Goal: Task Accomplishment & Management: Use online tool/utility

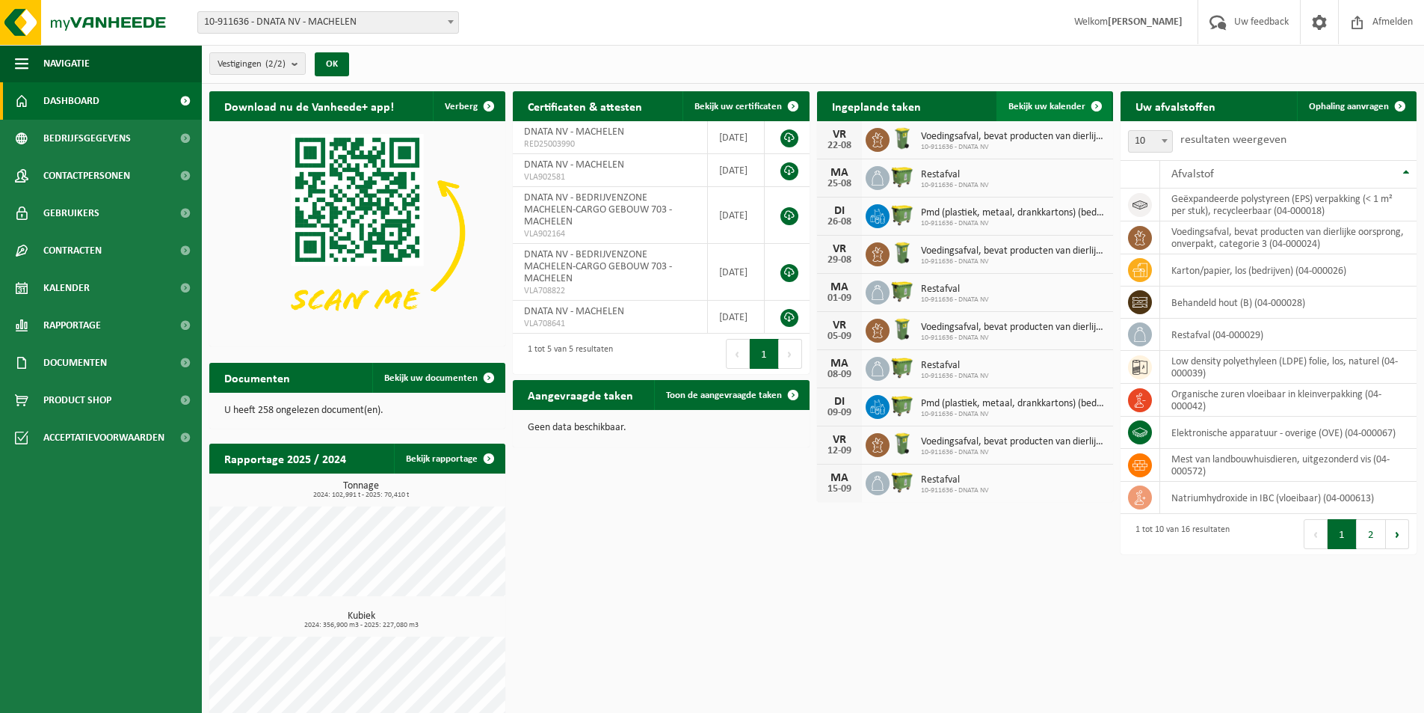
click at [1096, 103] on span at bounding box center [1097, 106] width 30 height 30
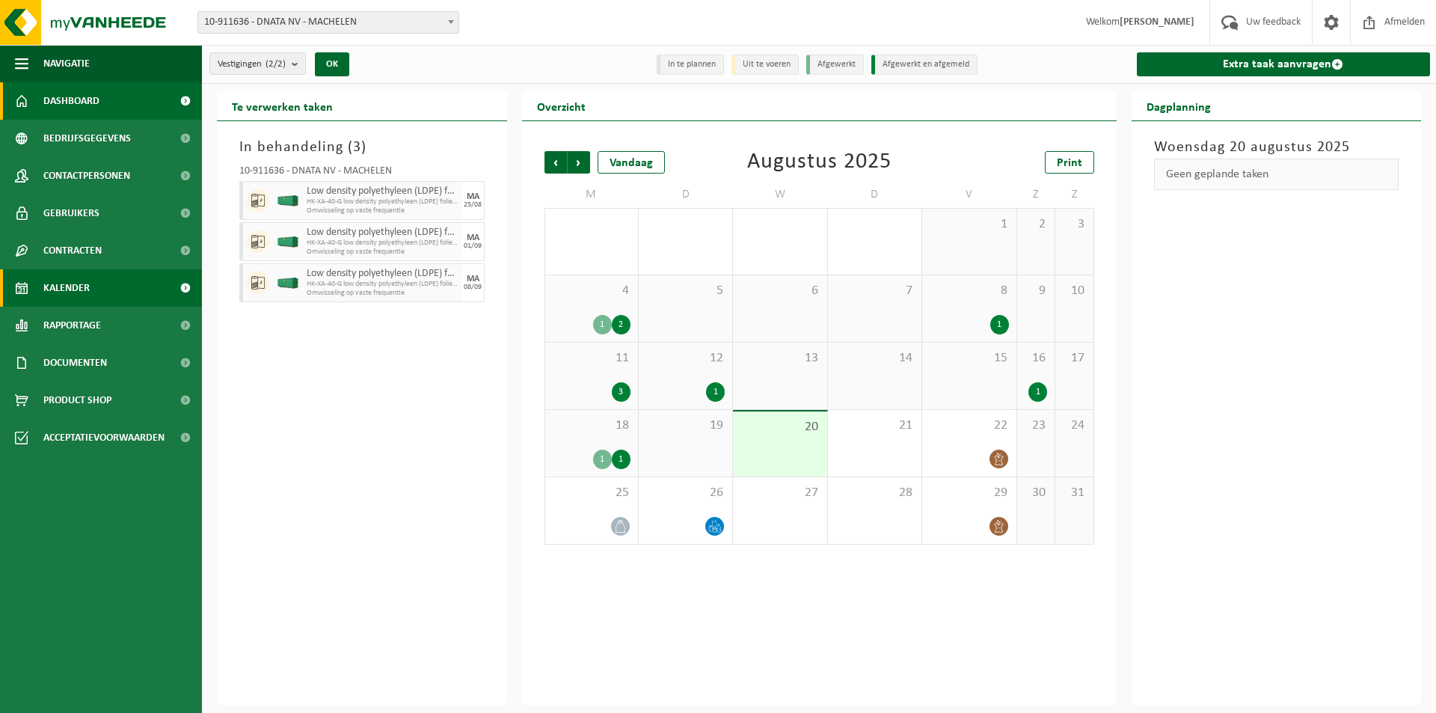
click at [77, 101] on span "Dashboard" at bounding box center [71, 100] width 56 height 37
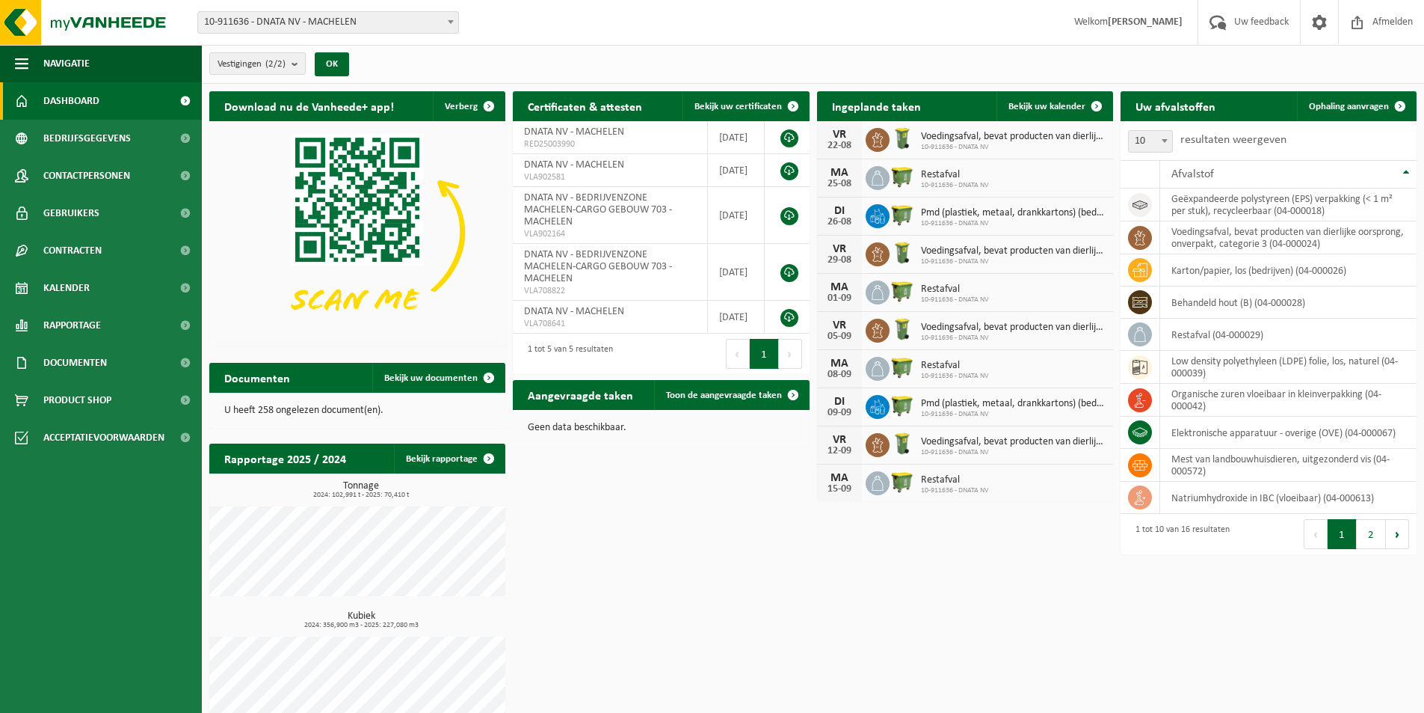
click at [1378, 536] on button "2" at bounding box center [1371, 534] width 29 height 30
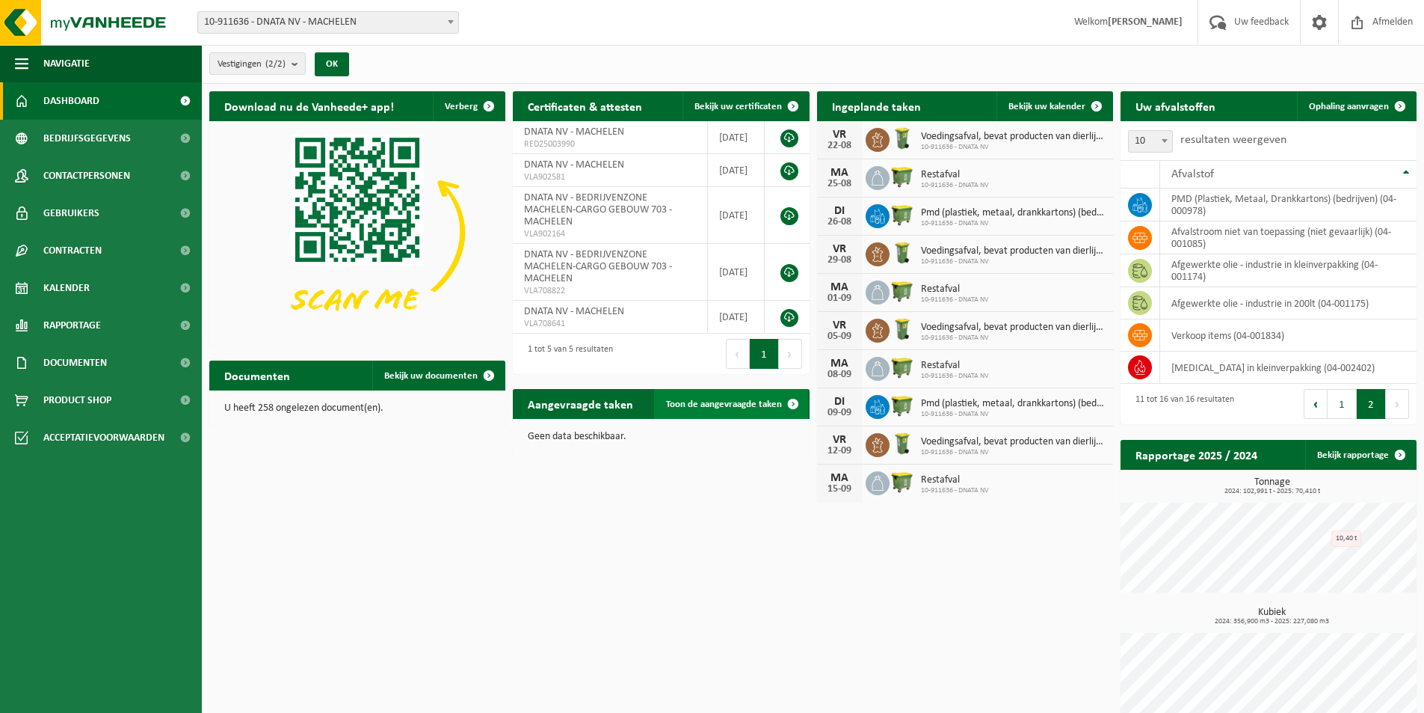
click at [712, 399] on span "Toon de aangevraagde taken" at bounding box center [724, 404] width 116 height 10
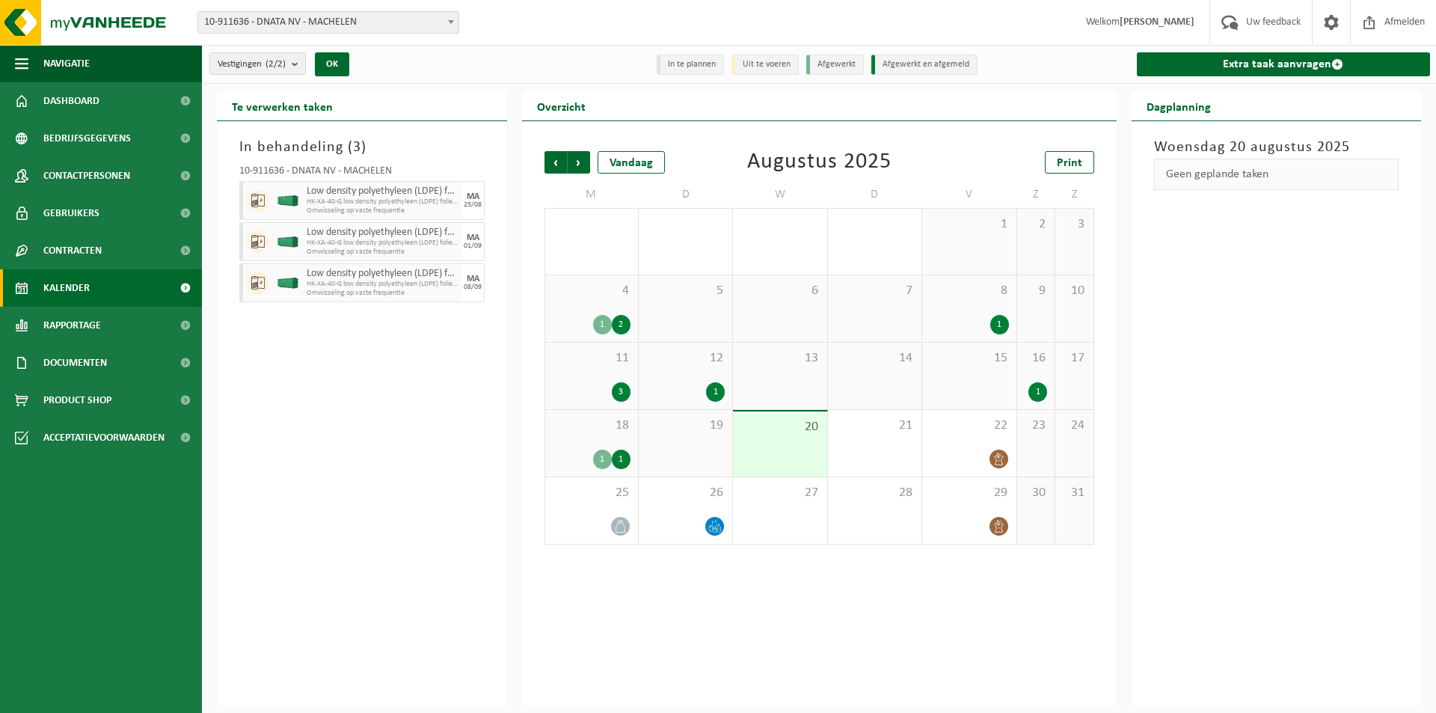
click at [1208, 170] on div "Geen geplande taken" at bounding box center [1276, 174] width 245 height 31
click at [1246, 63] on link "Extra taak aanvragen" at bounding box center [1284, 64] width 294 height 24
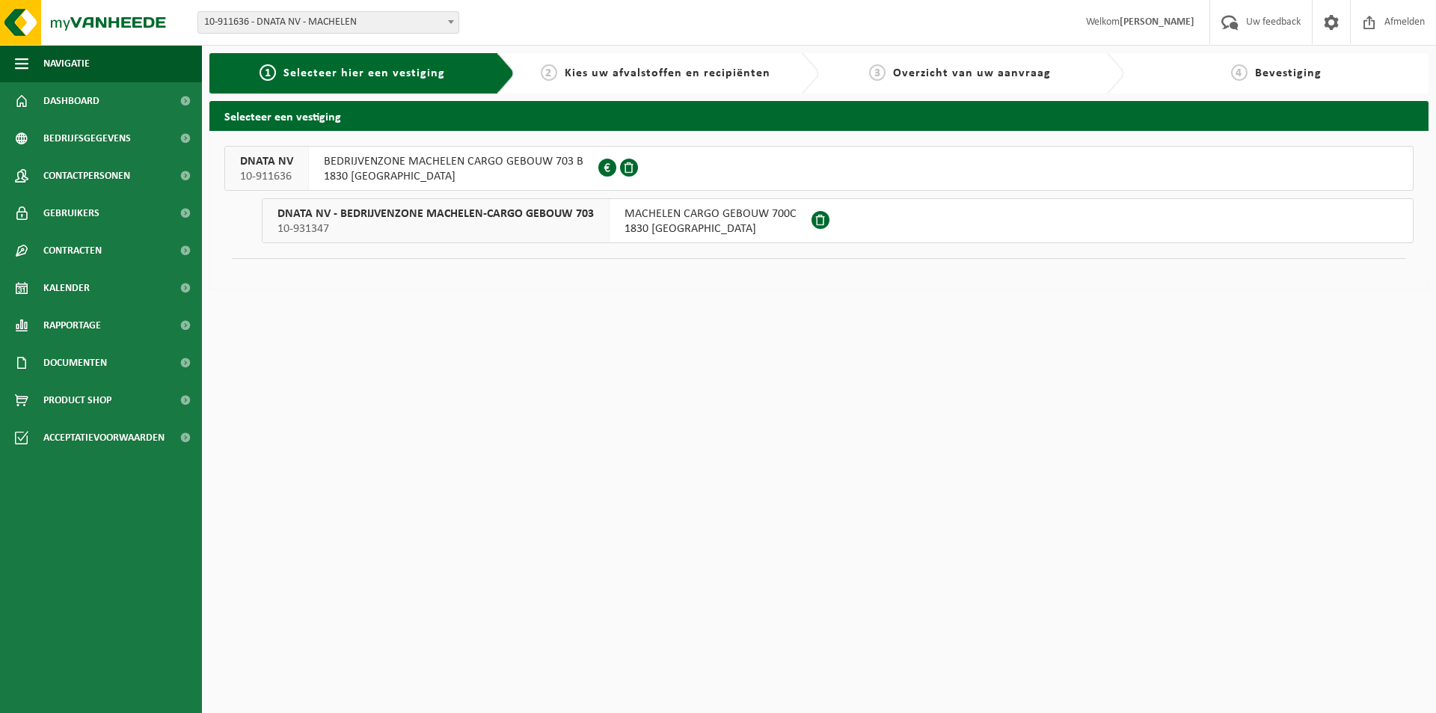
click at [472, 162] on span "BEDRIJVENZONE MACHELEN CARGO GEBOUW 703 B" at bounding box center [453, 161] width 259 height 15
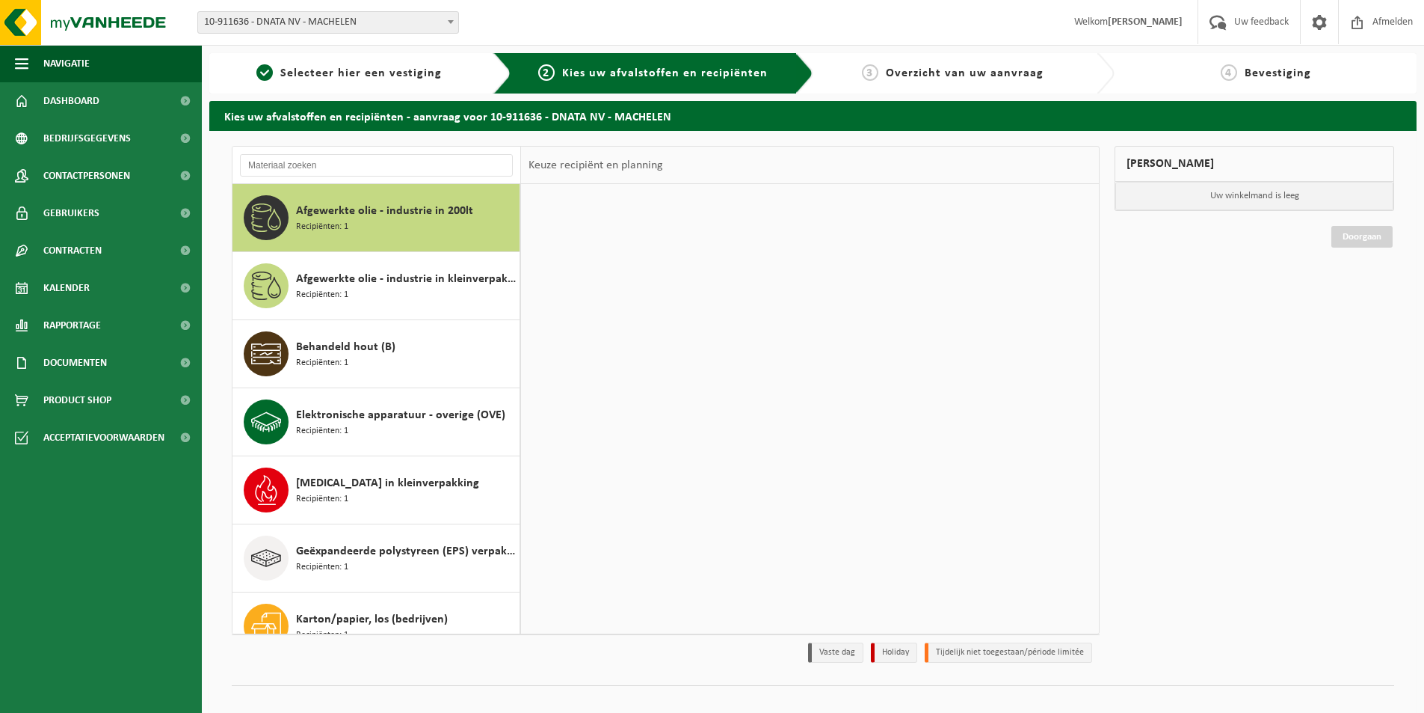
click at [459, 215] on span "Afgewerkte olie - industrie in 200lt" at bounding box center [384, 211] width 177 height 18
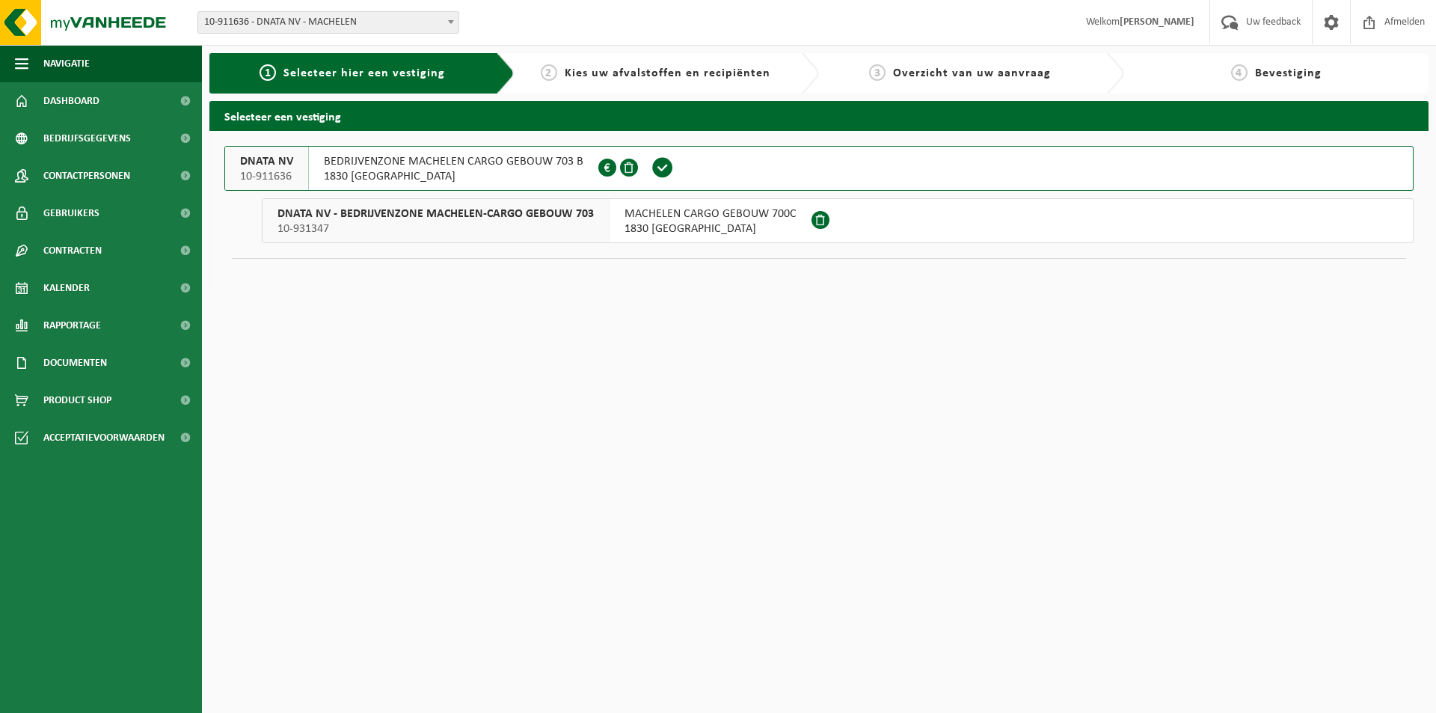
click at [388, 215] on span "DNATA NV - BEDRIJVENZONE MACHELEN-CARGO GEBOUW 703" at bounding box center [435, 213] width 316 height 15
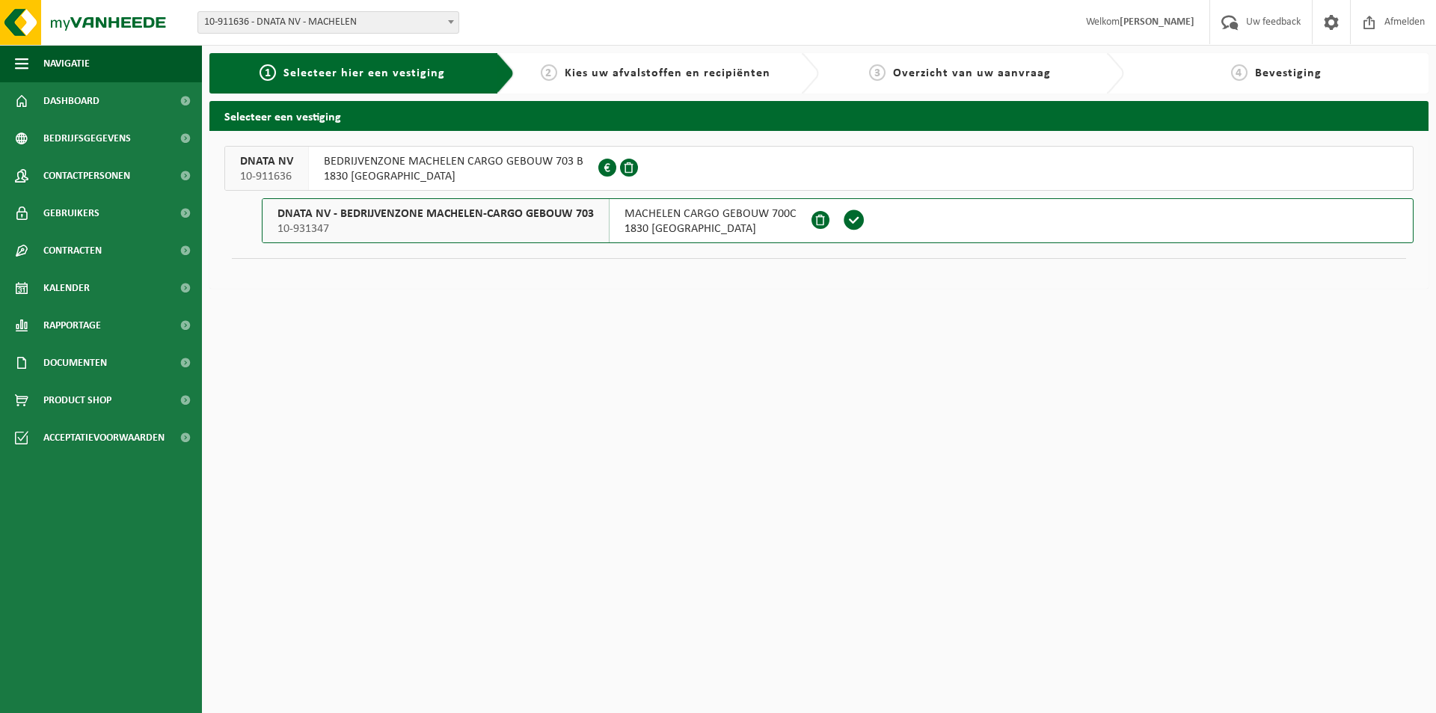
click at [698, 216] on span "MACHELEN CARGO GEBOUW 700C" at bounding box center [710, 213] width 172 height 15
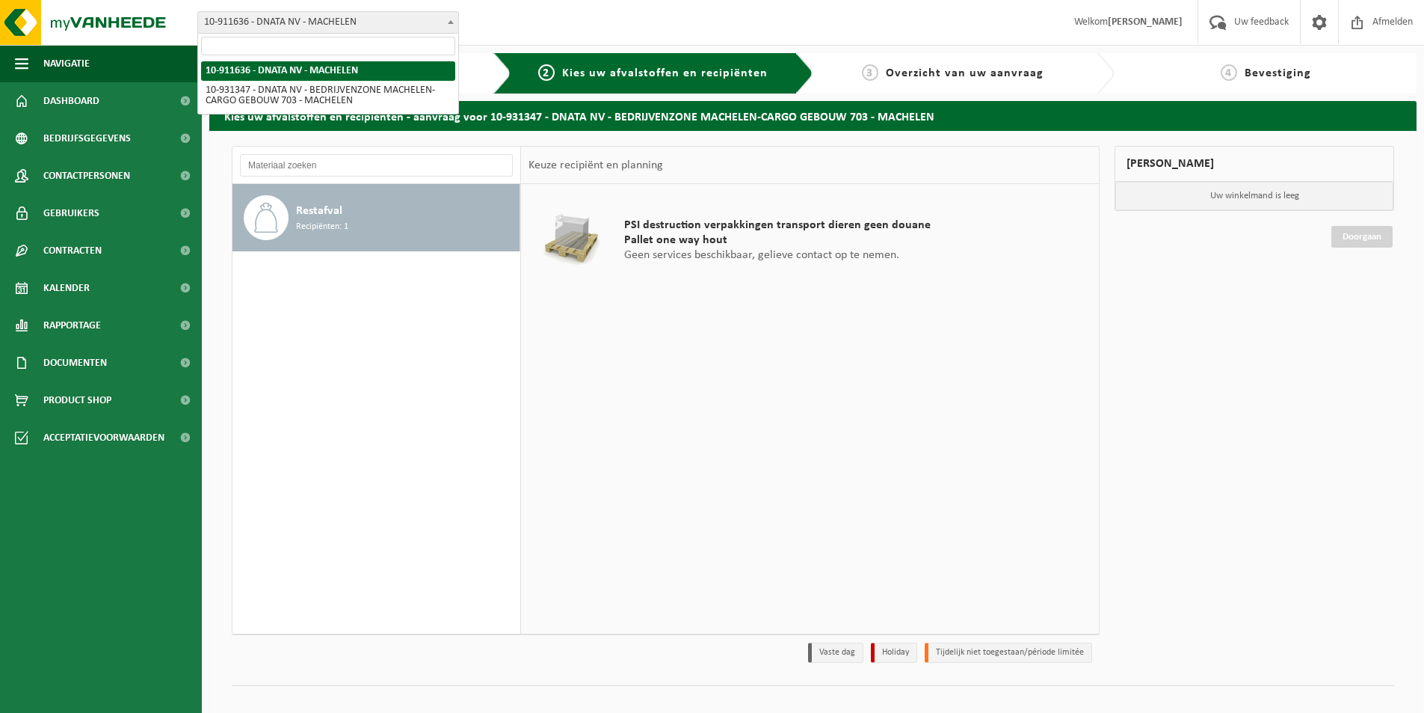
click at [381, 22] on span "10-911636 - DNATA NV - MACHELEN" at bounding box center [328, 22] width 260 height 21
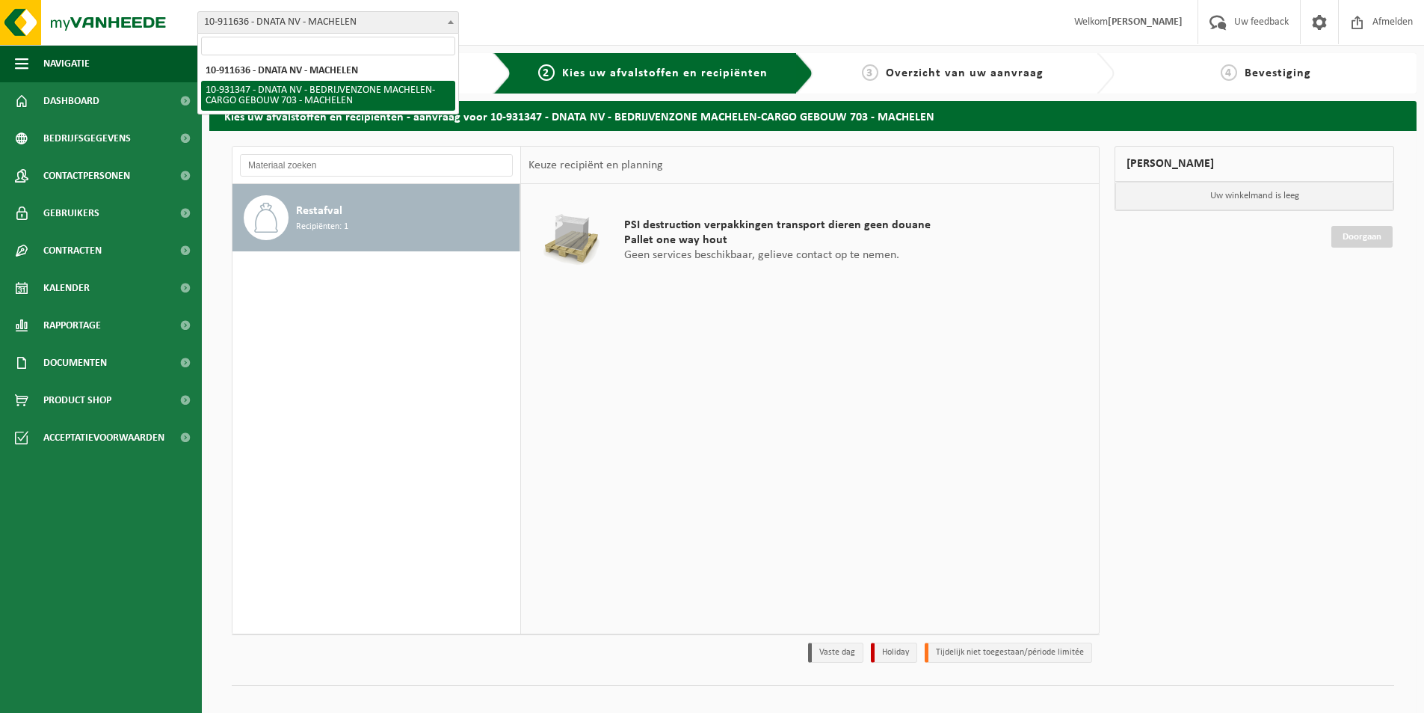
select select "134703"
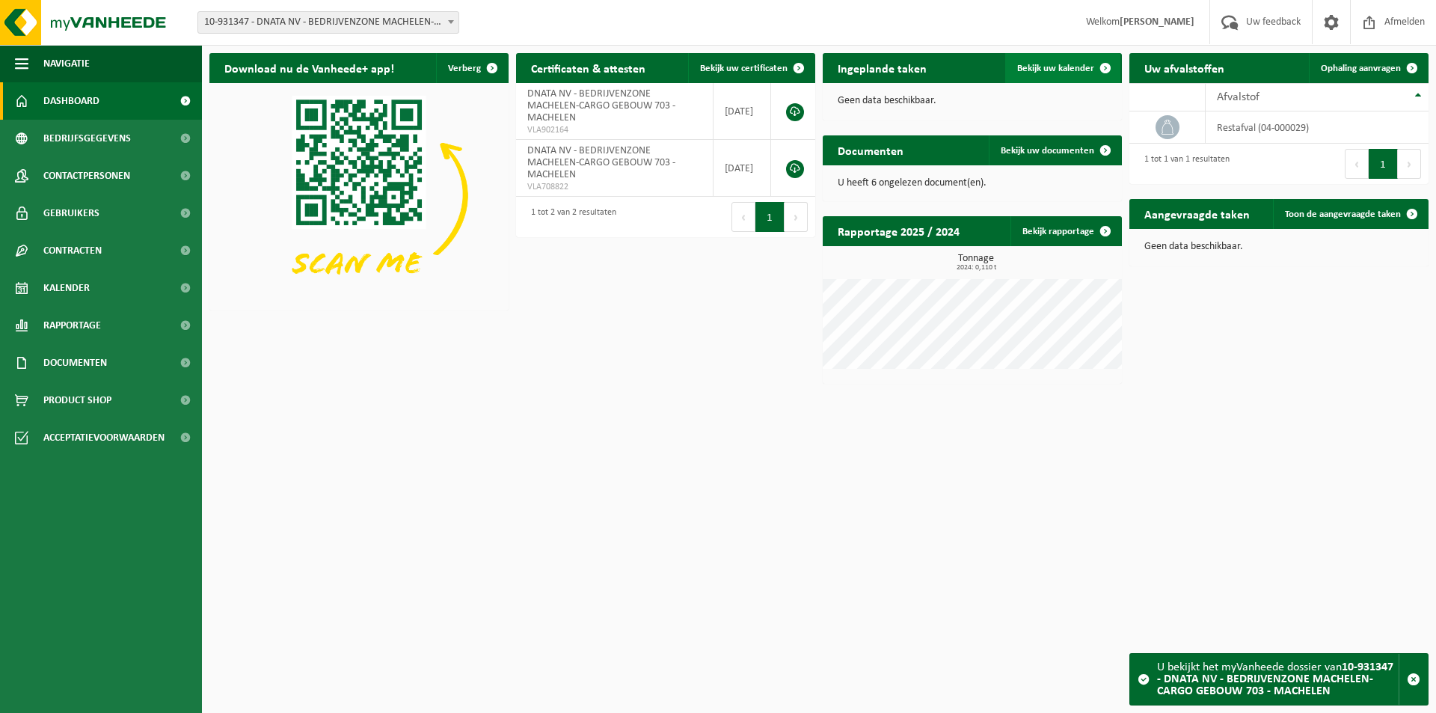
click at [1069, 68] on span "Bekijk uw kalender" at bounding box center [1055, 69] width 77 height 10
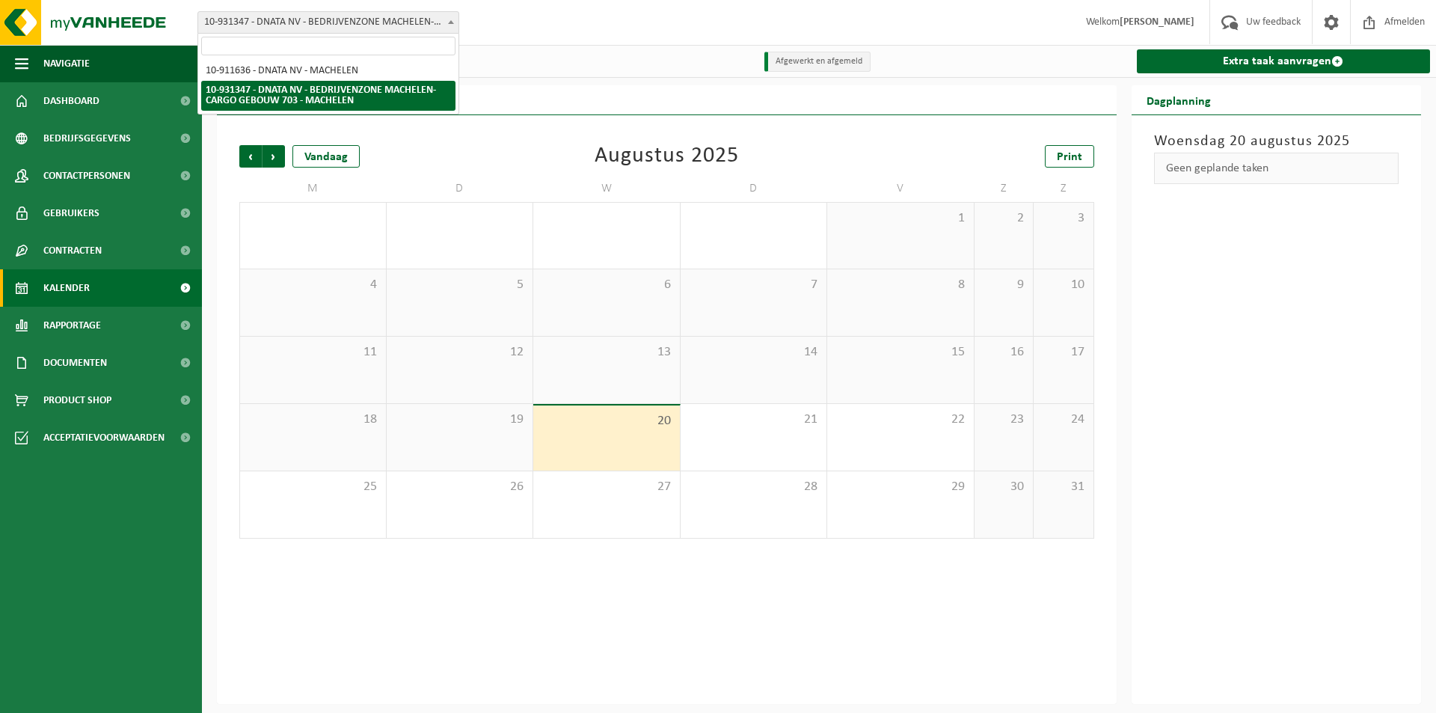
click at [390, 15] on span "10-931347 - DNATA NV - BEDRIJVENZONE MACHELEN-CARGO GEBOUW 703 - MACHELEN" at bounding box center [328, 22] width 260 height 21
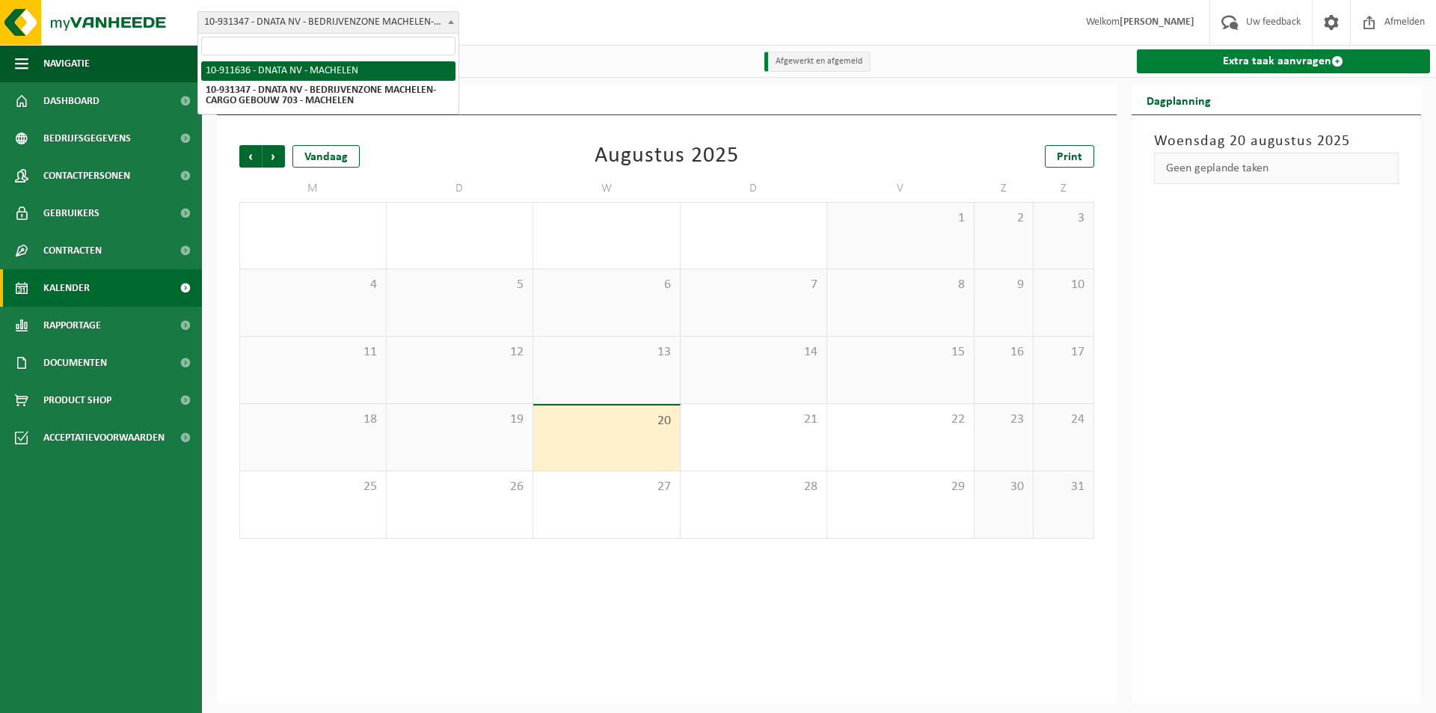
click at [1225, 58] on link "Extra taak aanvragen" at bounding box center [1284, 61] width 294 height 24
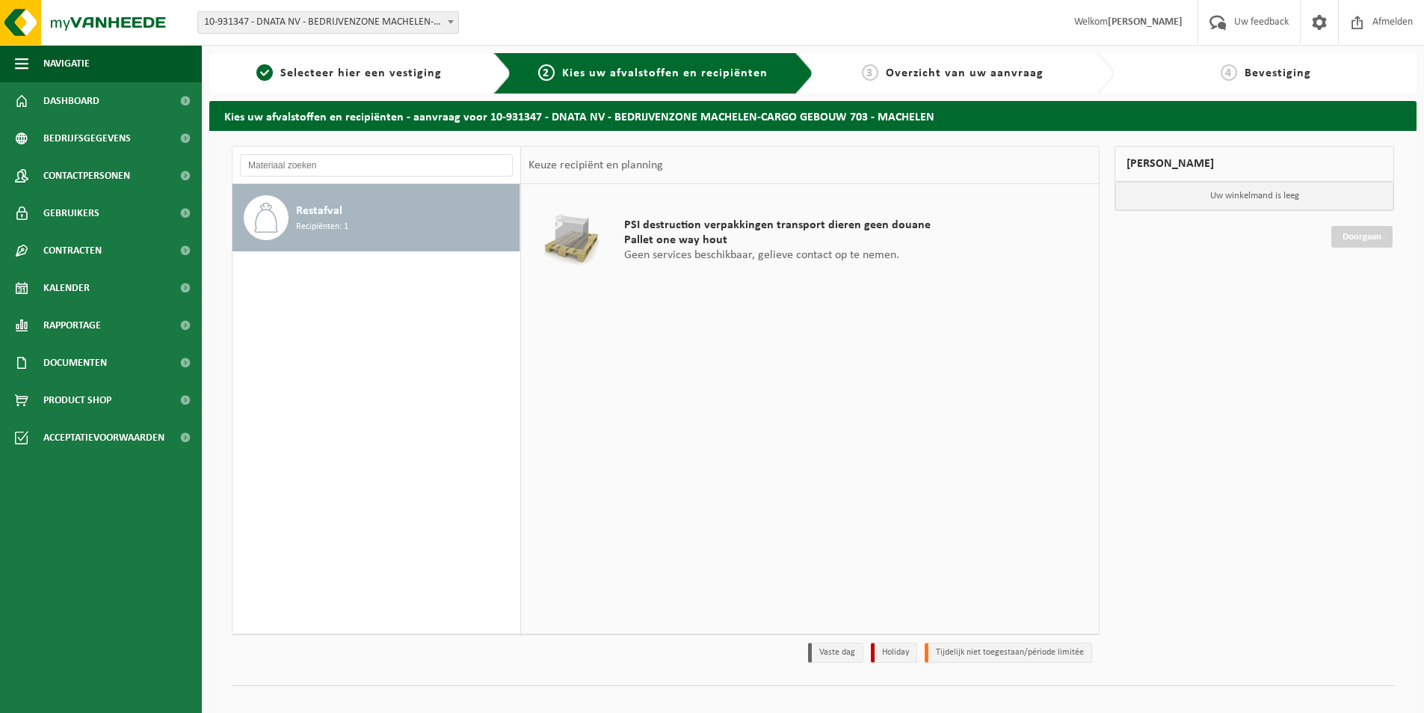
drag, startPoint x: 414, startPoint y: 22, endPoint x: 393, endPoint y: 32, distance: 23.8
click at [413, 22] on span "10-931347 - DNATA NV - BEDRIJVENZONE MACHELEN-CARGO GEBOUW 703 - MACHELEN" at bounding box center [328, 22] width 260 height 21
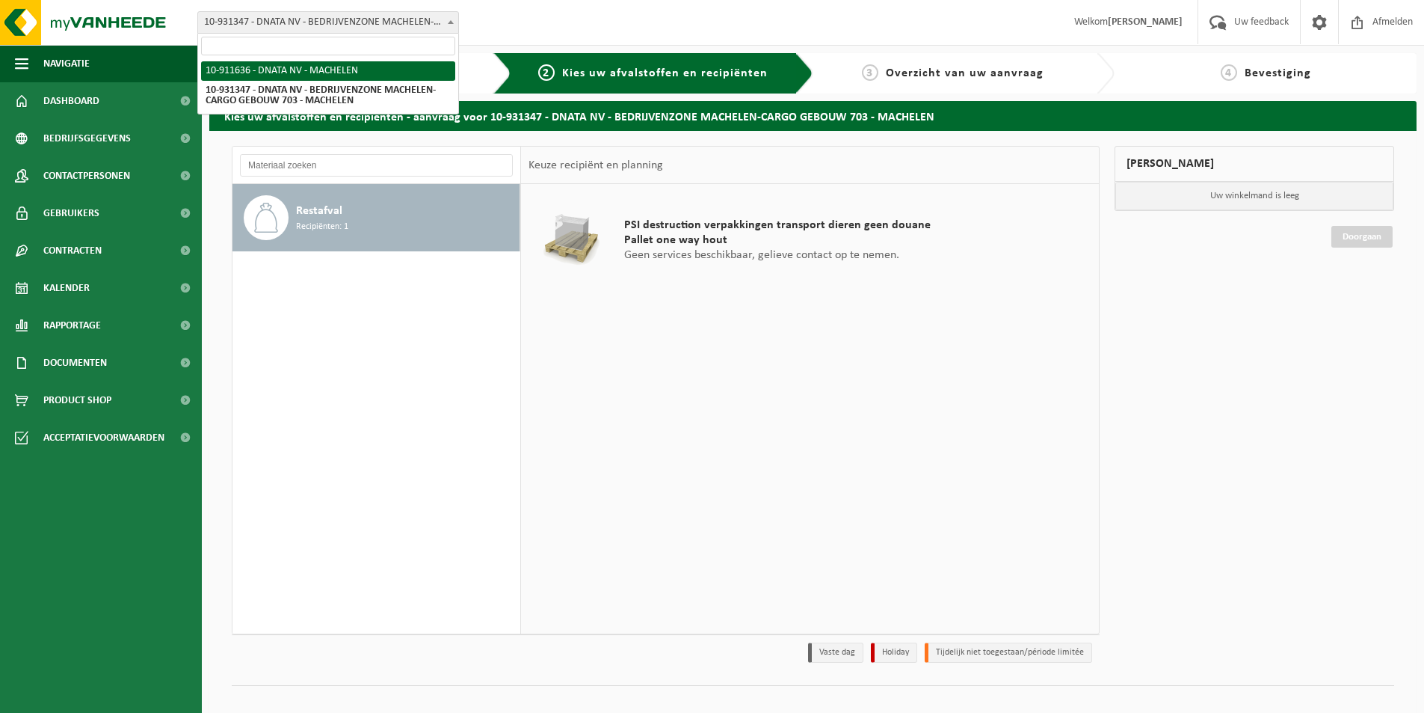
select select "129128"
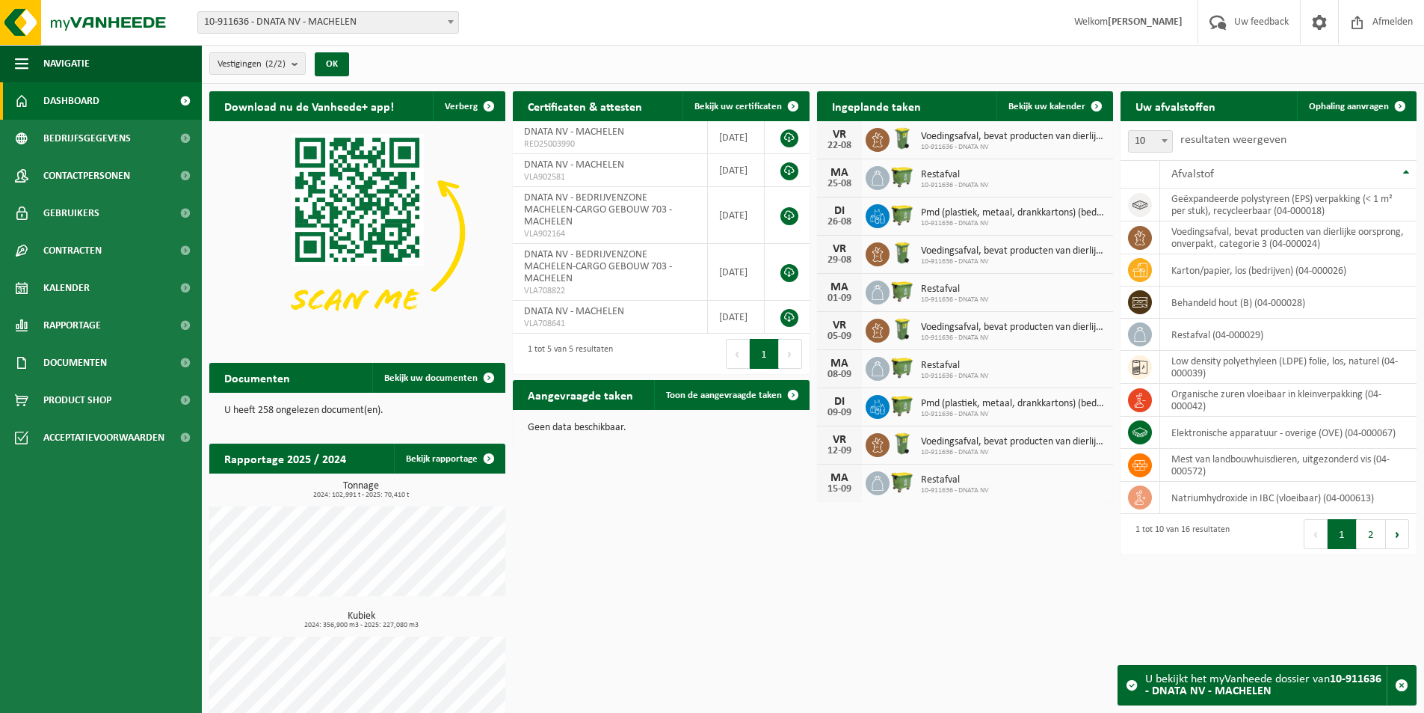
click at [351, 25] on span "10-911636 - DNATA NV - MACHELEN" at bounding box center [328, 22] width 260 height 21
click at [1366, 103] on span "Ophaling aanvragen" at bounding box center [1349, 107] width 80 height 10
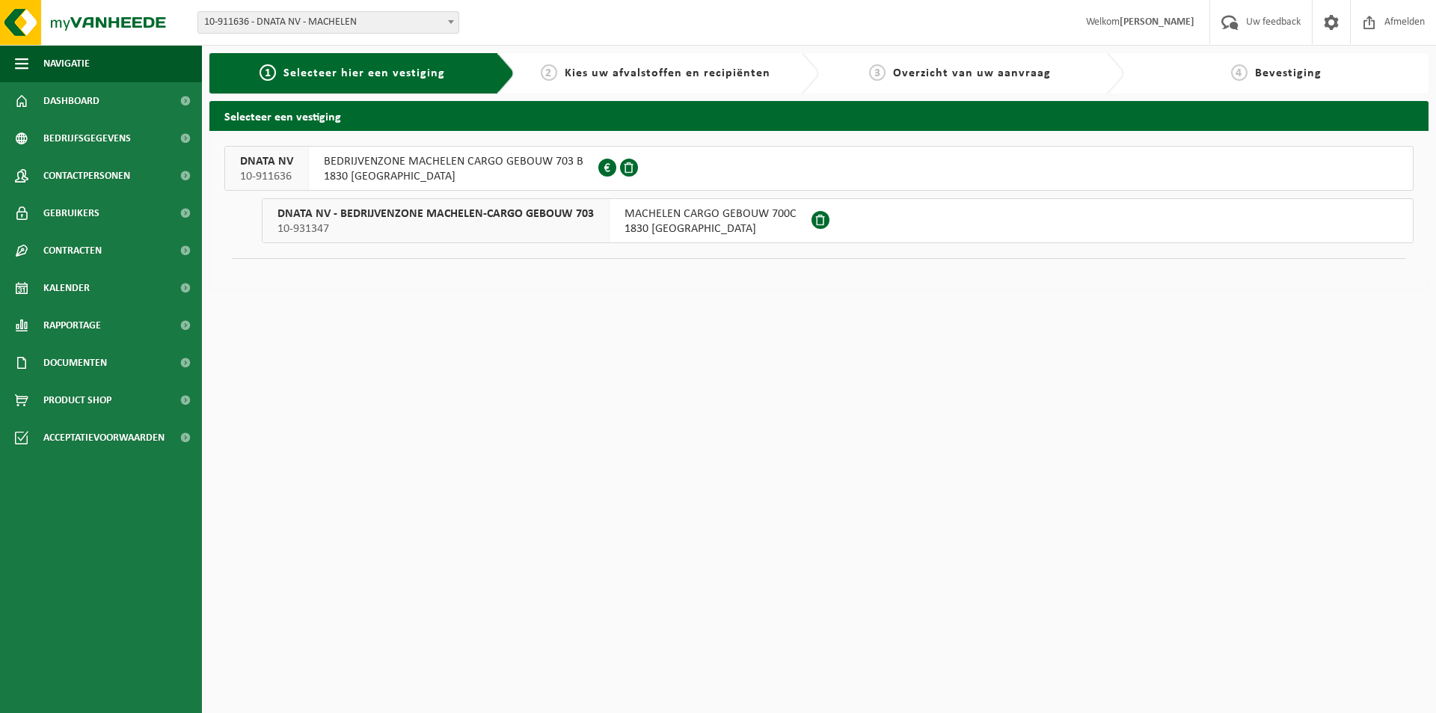
click at [267, 160] on span "DNATA NV" at bounding box center [266, 161] width 53 height 15
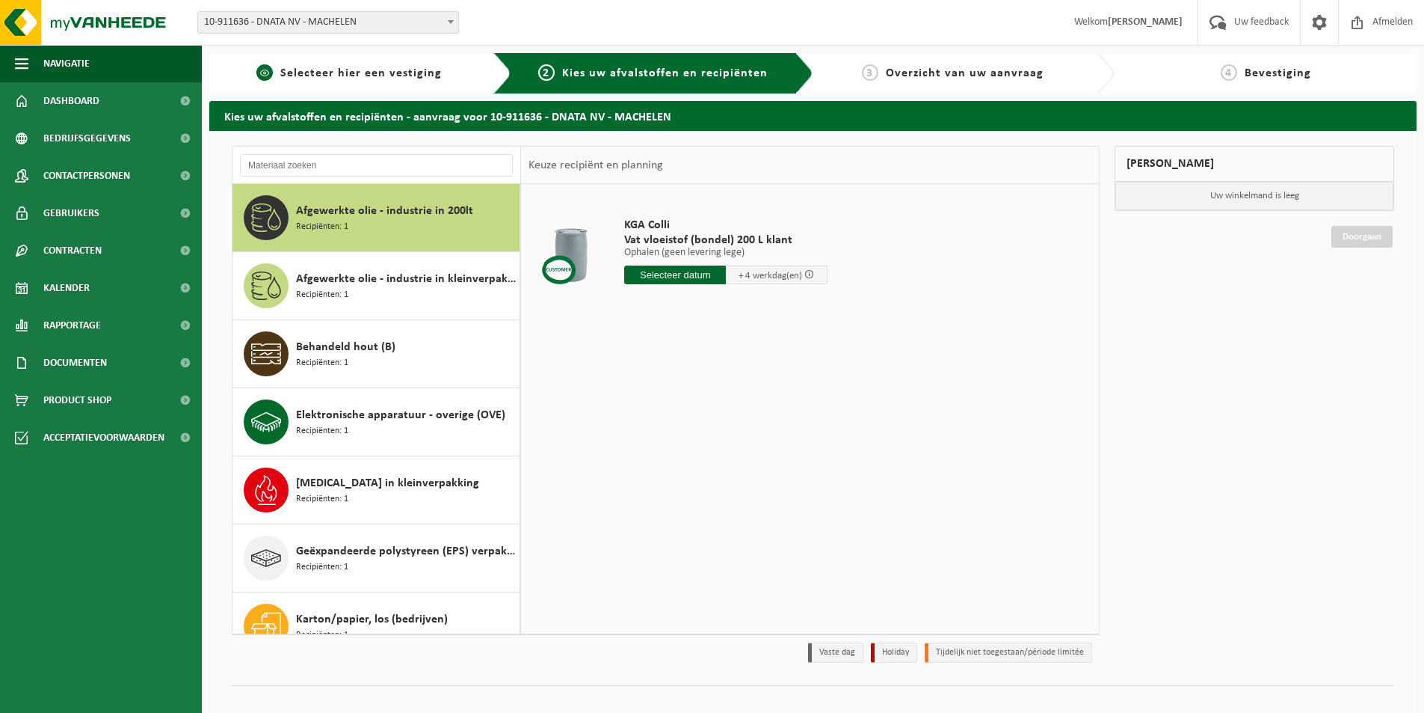
click at [263, 70] on span "1" at bounding box center [264, 72] width 16 height 16
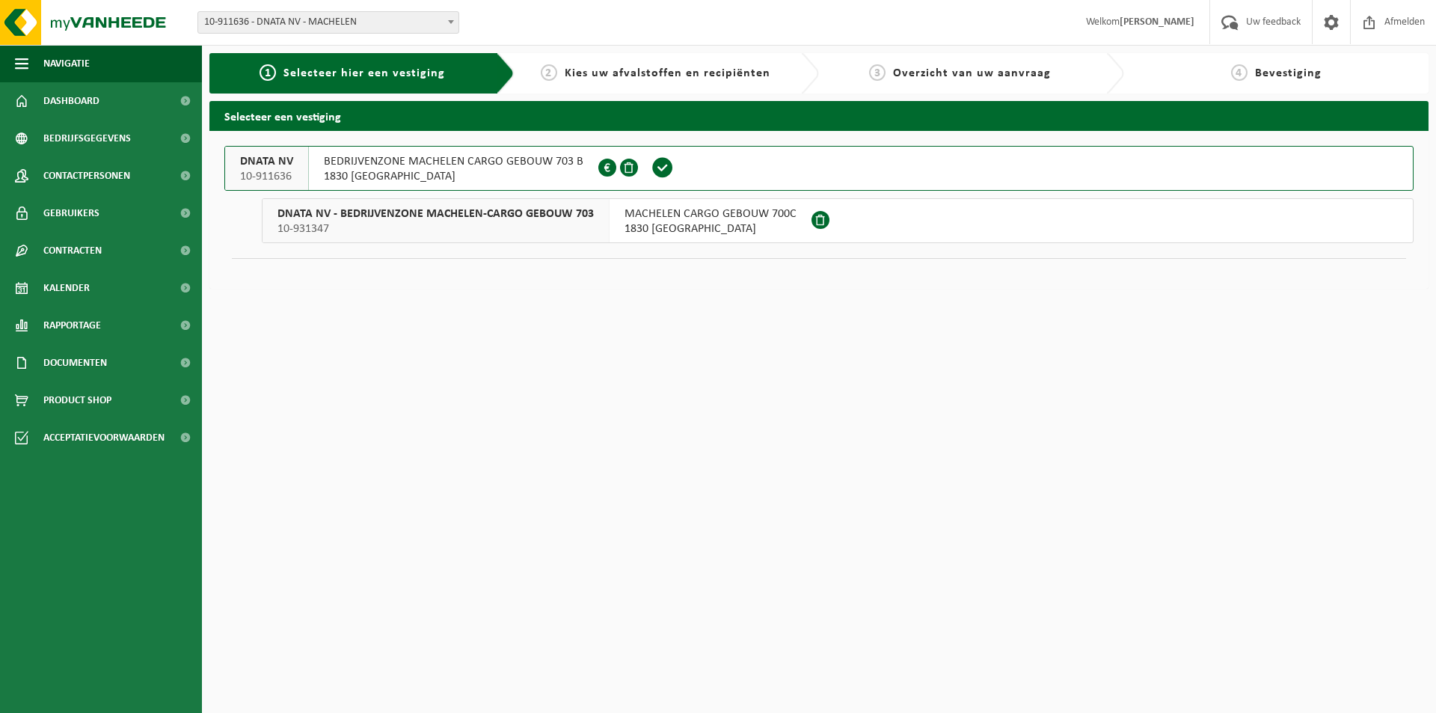
click at [378, 215] on span "DNATA NV - BEDRIJVENZONE MACHELEN-CARGO GEBOUW 703" at bounding box center [435, 213] width 316 height 15
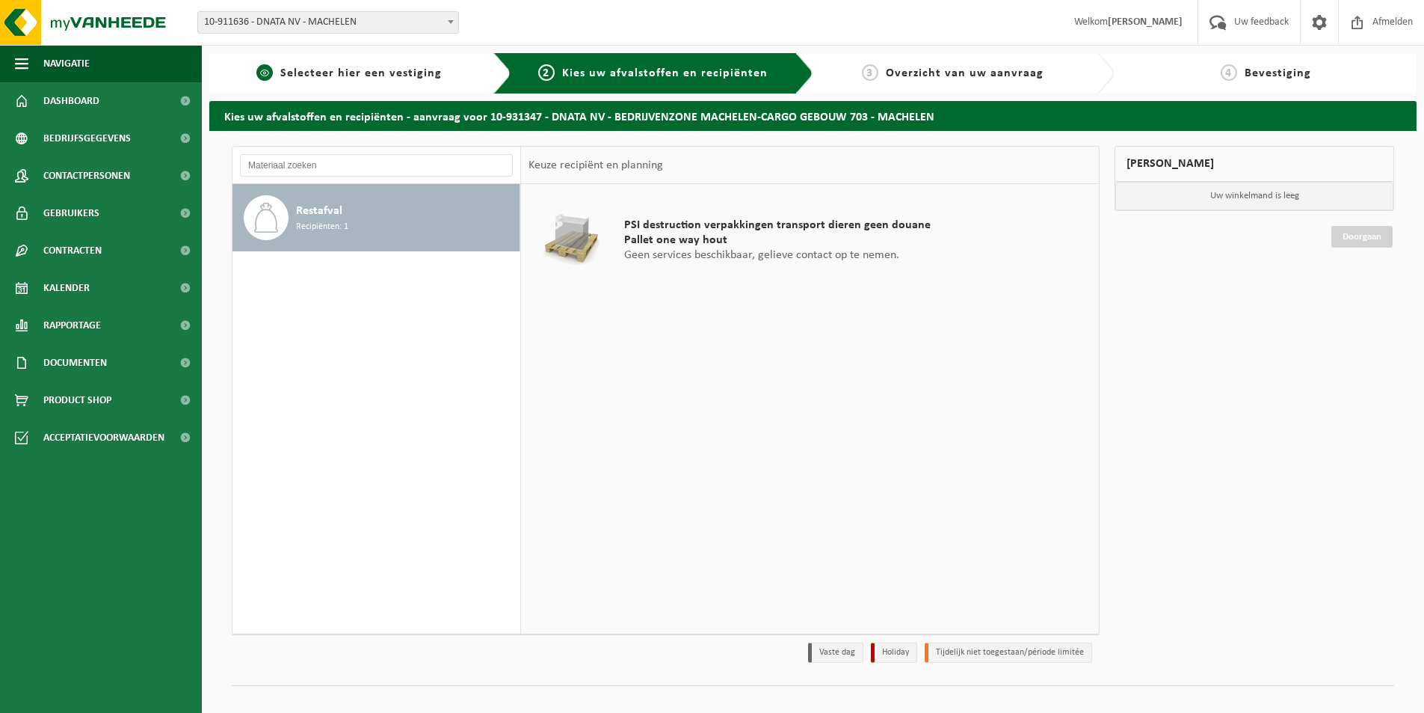
click at [259, 60] on div "1 Selecteer hier een vestiging" at bounding box center [360, 73] width 302 height 40
click at [267, 68] on span "1" at bounding box center [264, 72] width 16 height 16
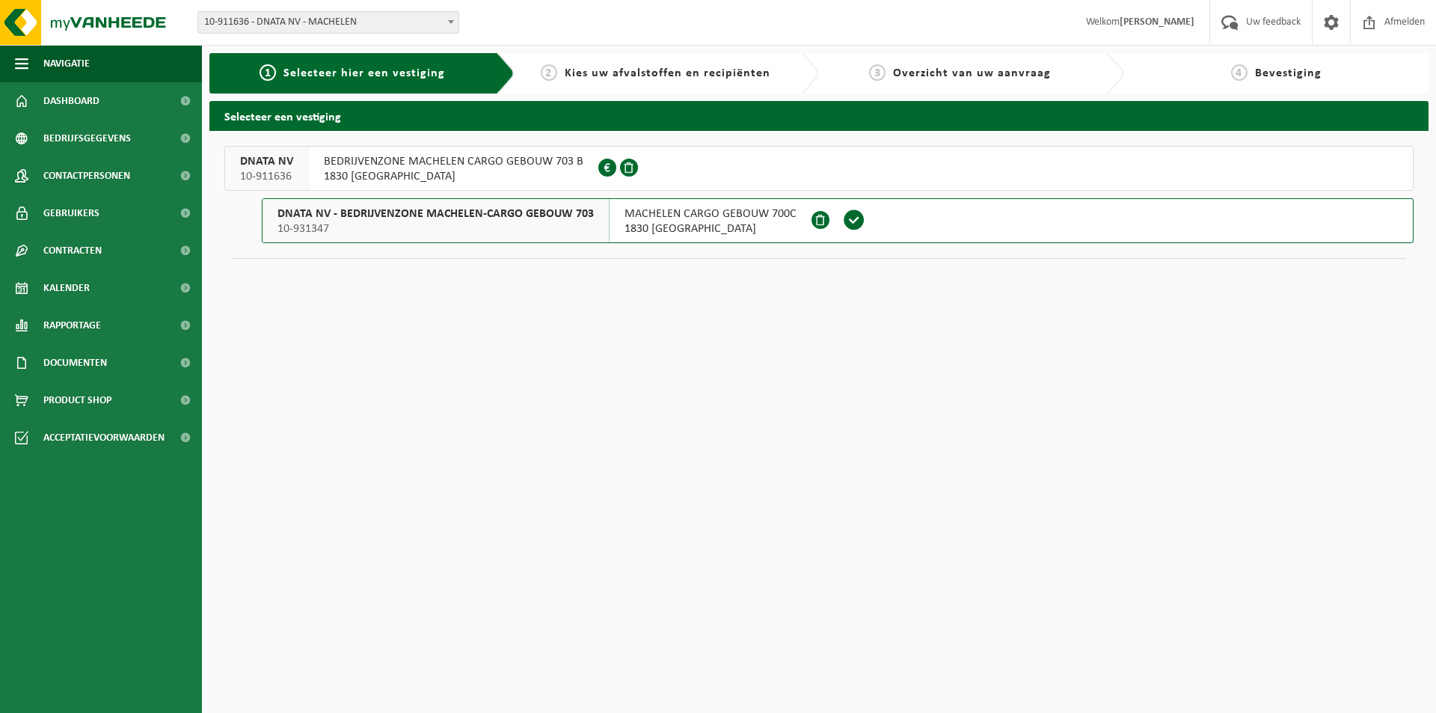
click at [694, 215] on span "MACHELEN CARGO GEBOUW 700C" at bounding box center [710, 213] width 172 height 15
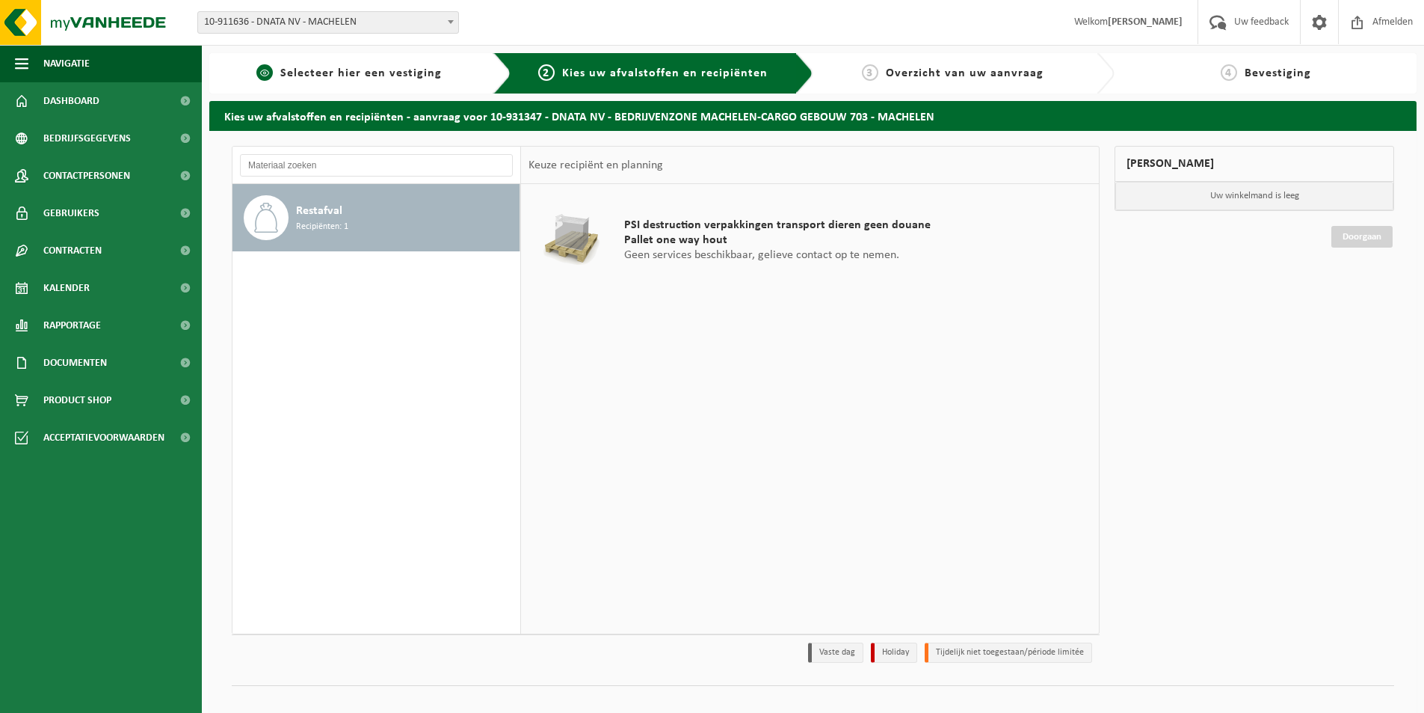
click at [271, 74] on span "1" at bounding box center [264, 72] width 16 height 16
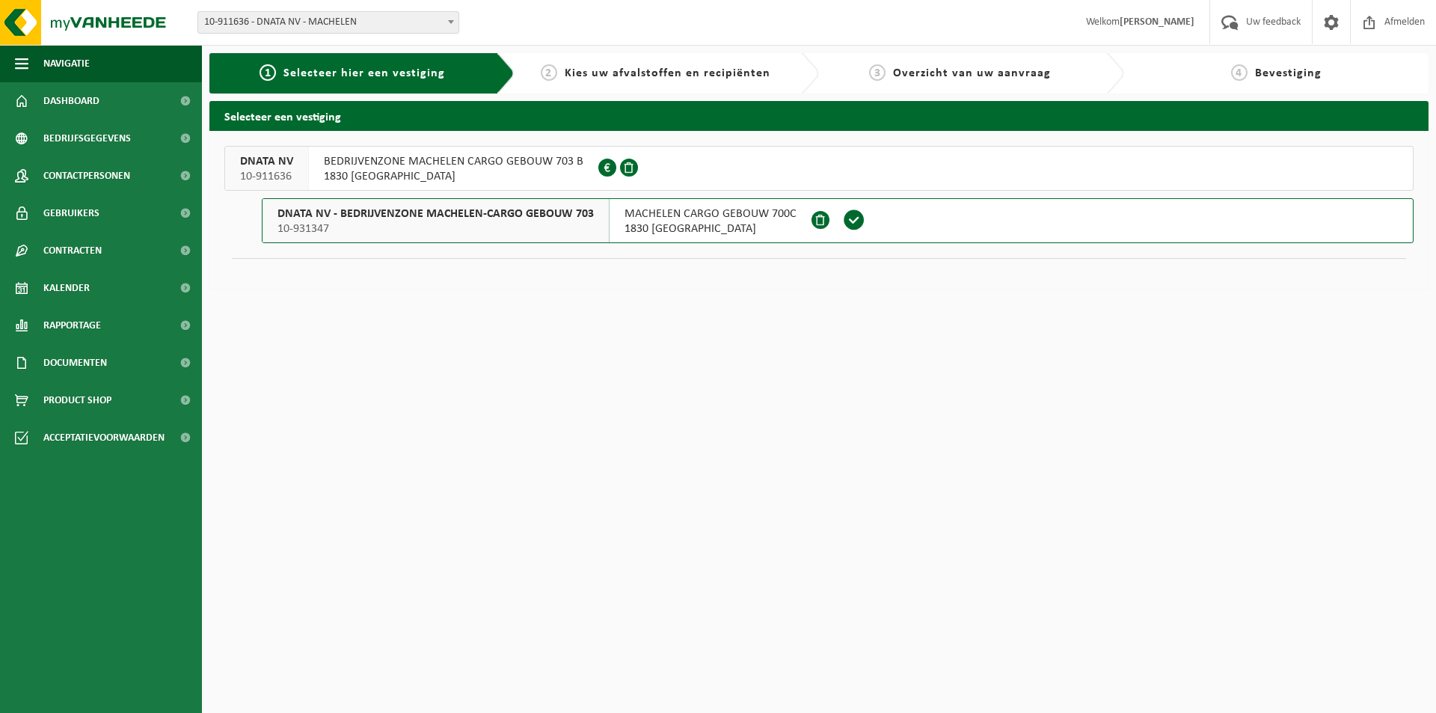
click at [310, 25] on span "10-911636 - DNATA NV - MACHELEN" at bounding box center [328, 22] width 260 height 21
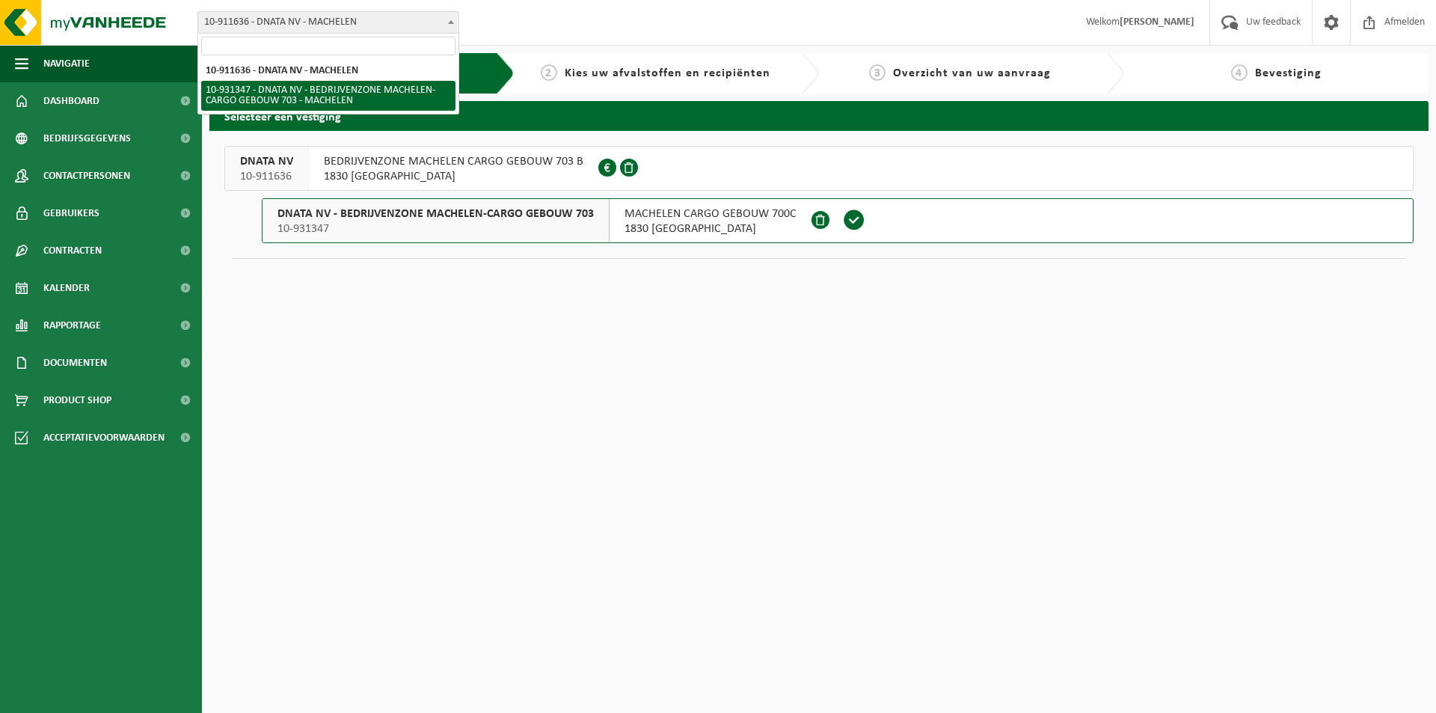
select select "134703"
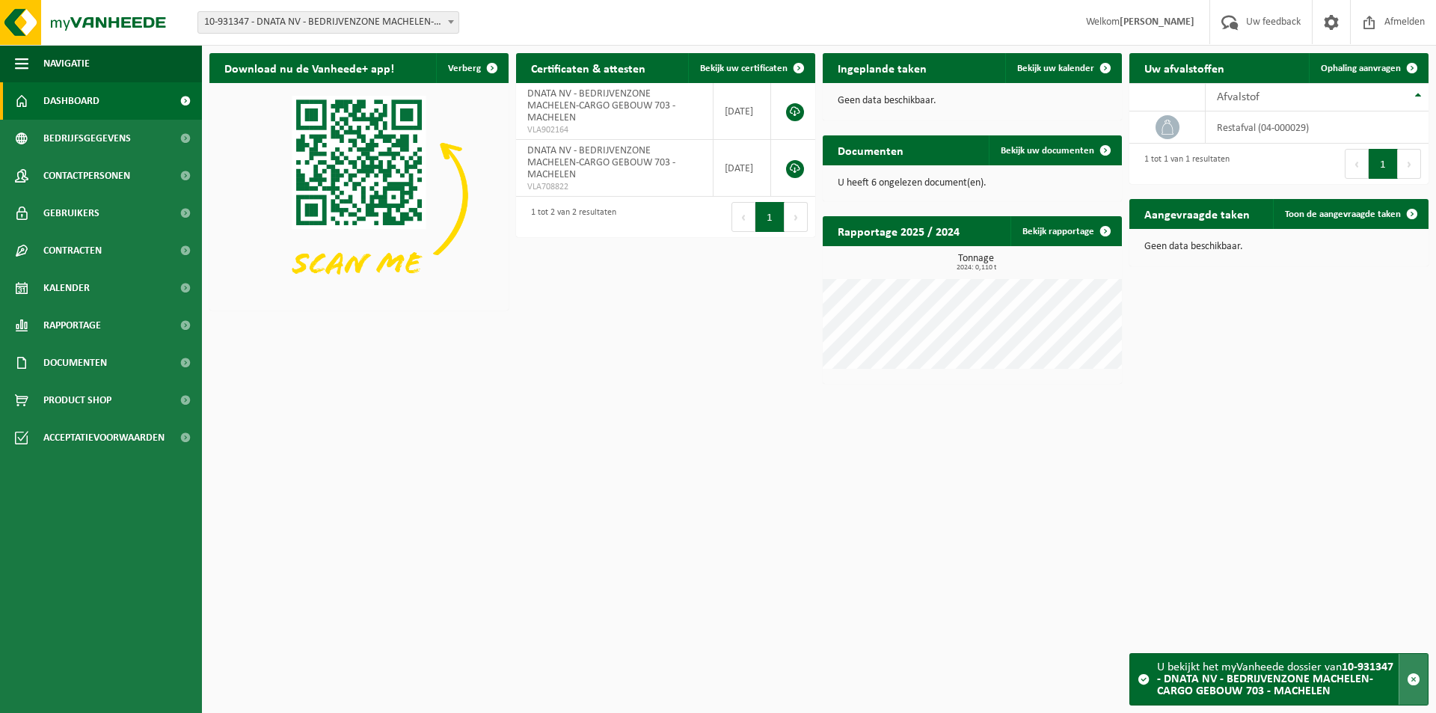
click at [1412, 682] on span "button" at bounding box center [1412, 678] width 13 height 13
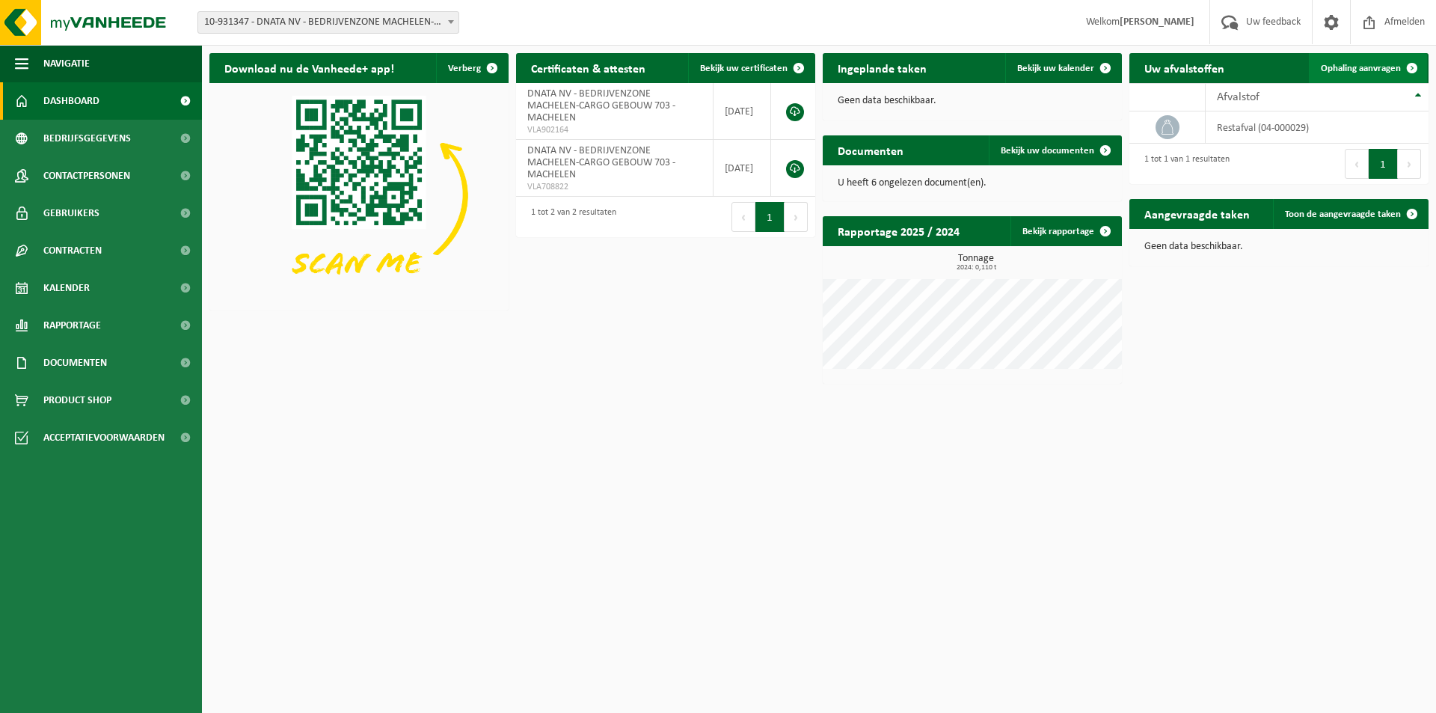
click at [1364, 67] on span "Ophaling aanvragen" at bounding box center [1360, 69] width 80 height 10
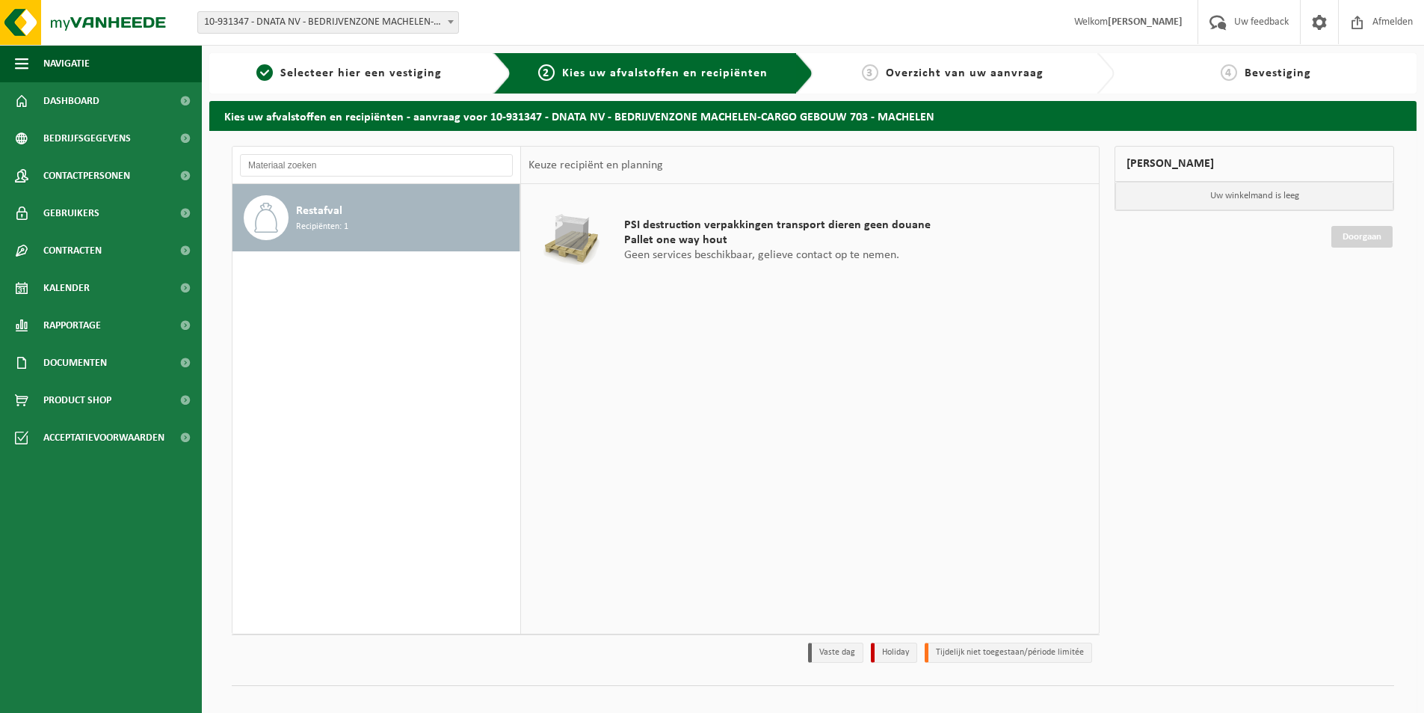
click at [606, 76] on span "Kies uw afvalstoffen en recipiënten" at bounding box center [665, 73] width 206 height 12
click at [940, 70] on span "Overzicht van uw aanvraag" at bounding box center [965, 73] width 158 height 12
click at [1273, 69] on span "Bevestiging" at bounding box center [1278, 73] width 67 height 12
click at [298, 164] on input "text" at bounding box center [376, 165] width 273 height 22
click at [261, 70] on span "1" at bounding box center [264, 72] width 16 height 16
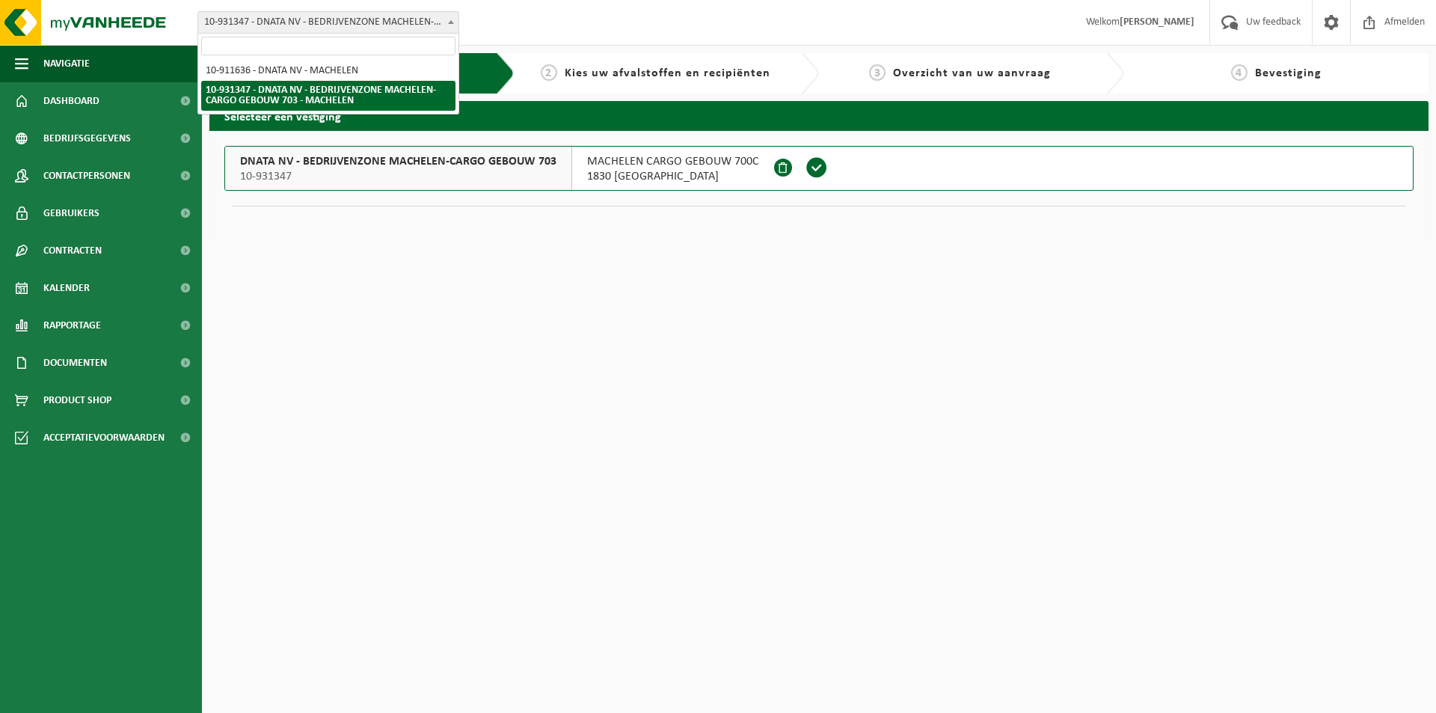
click at [298, 31] on span "10-931347 - DNATA NV - BEDRIJVENZONE MACHELEN-CARGO GEBOUW 703 - MACHELEN" at bounding box center [328, 22] width 260 height 21
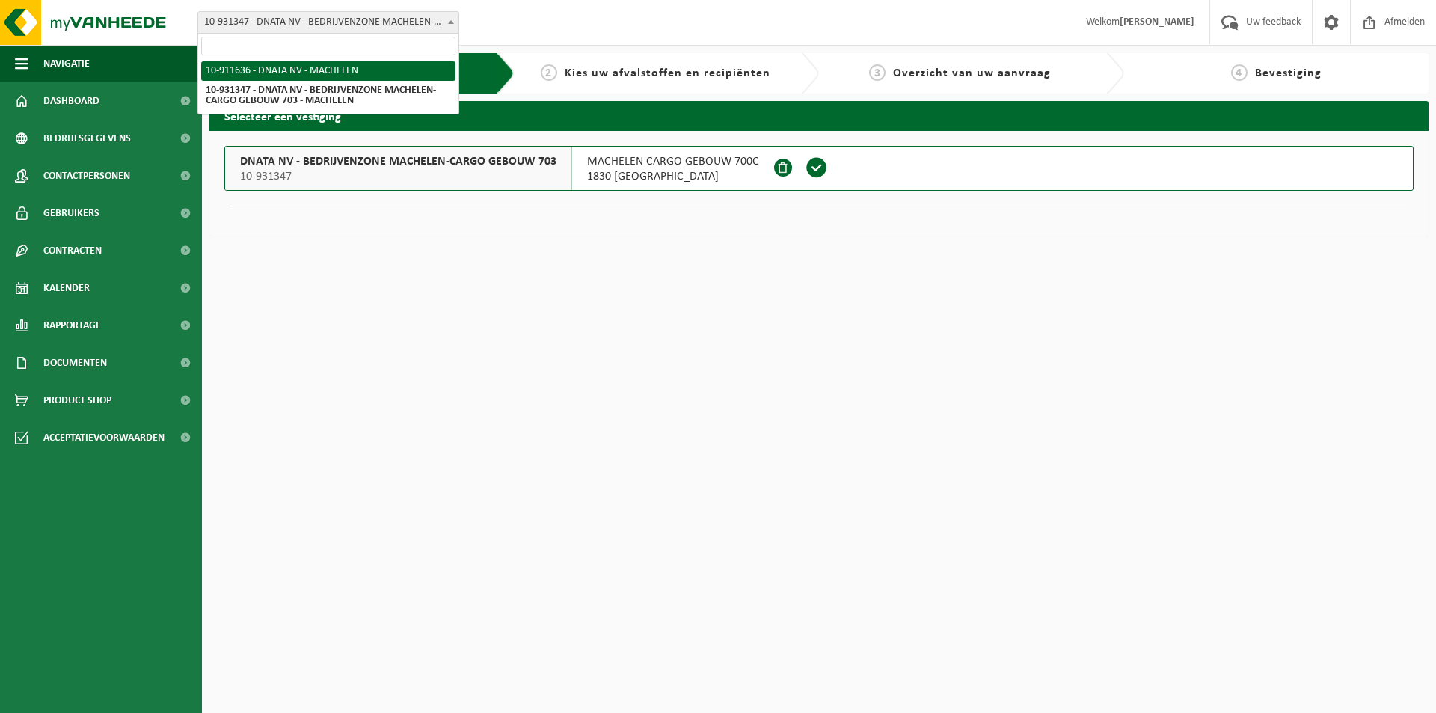
select select "129128"
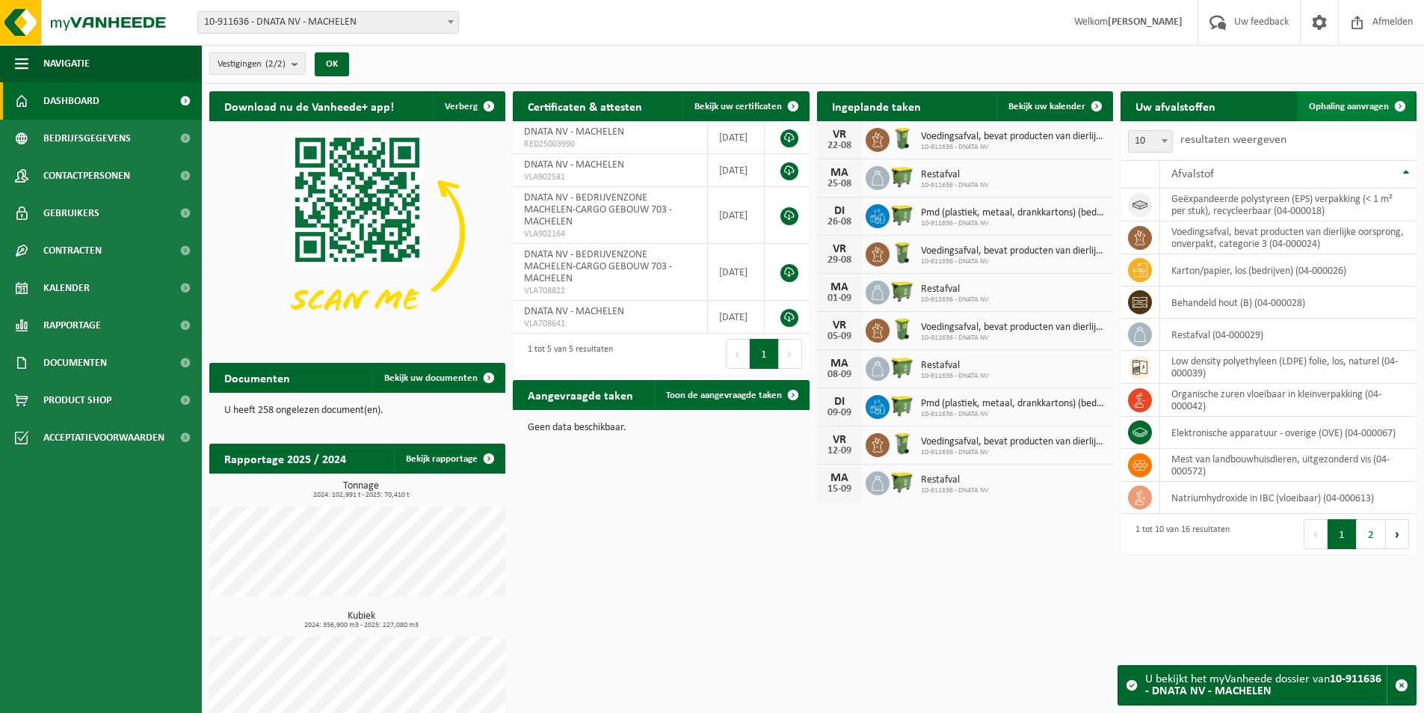
click at [1379, 103] on span "Ophaling aanvragen" at bounding box center [1349, 107] width 80 height 10
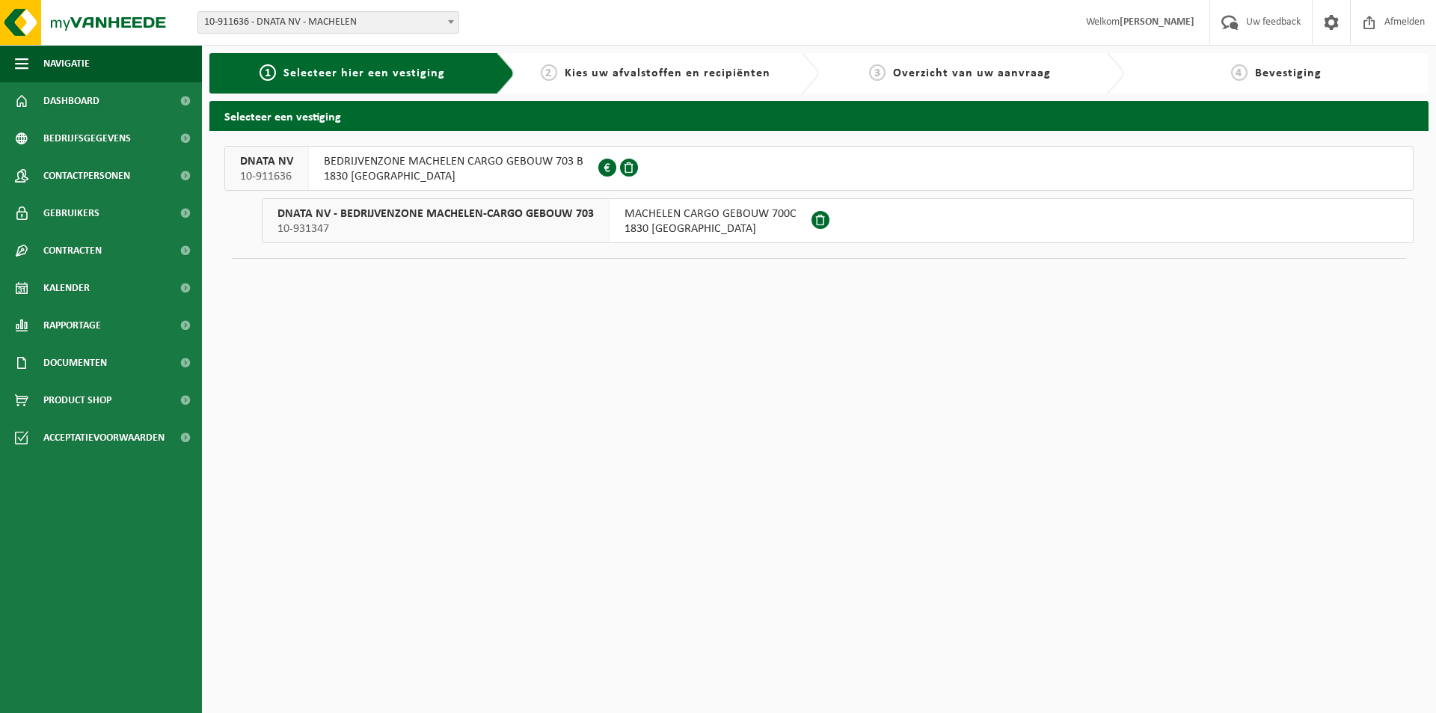
click at [366, 161] on span "BEDRIJVENZONE MACHELEN CARGO GEBOUW 703 B" at bounding box center [453, 161] width 259 height 15
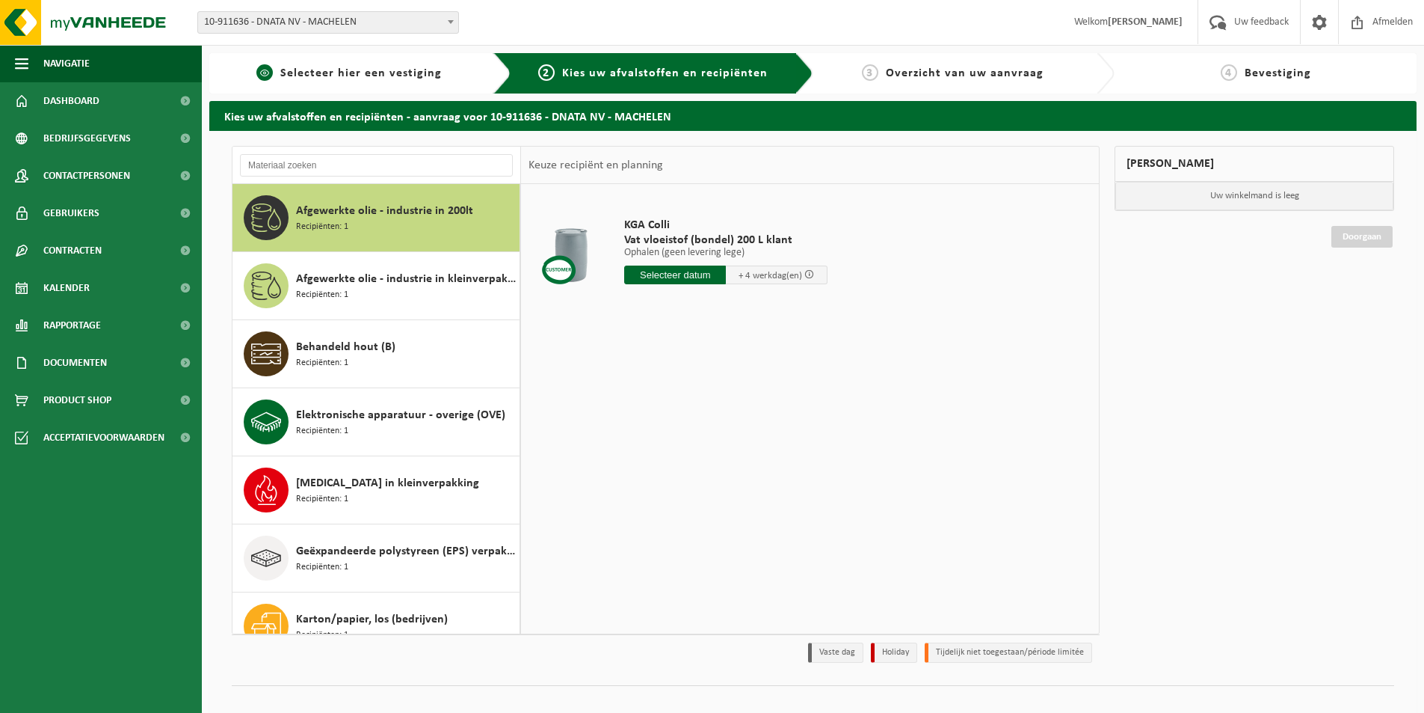
click at [357, 65] on link "1 Selecteer hier een vestiging" at bounding box center [349, 73] width 265 height 18
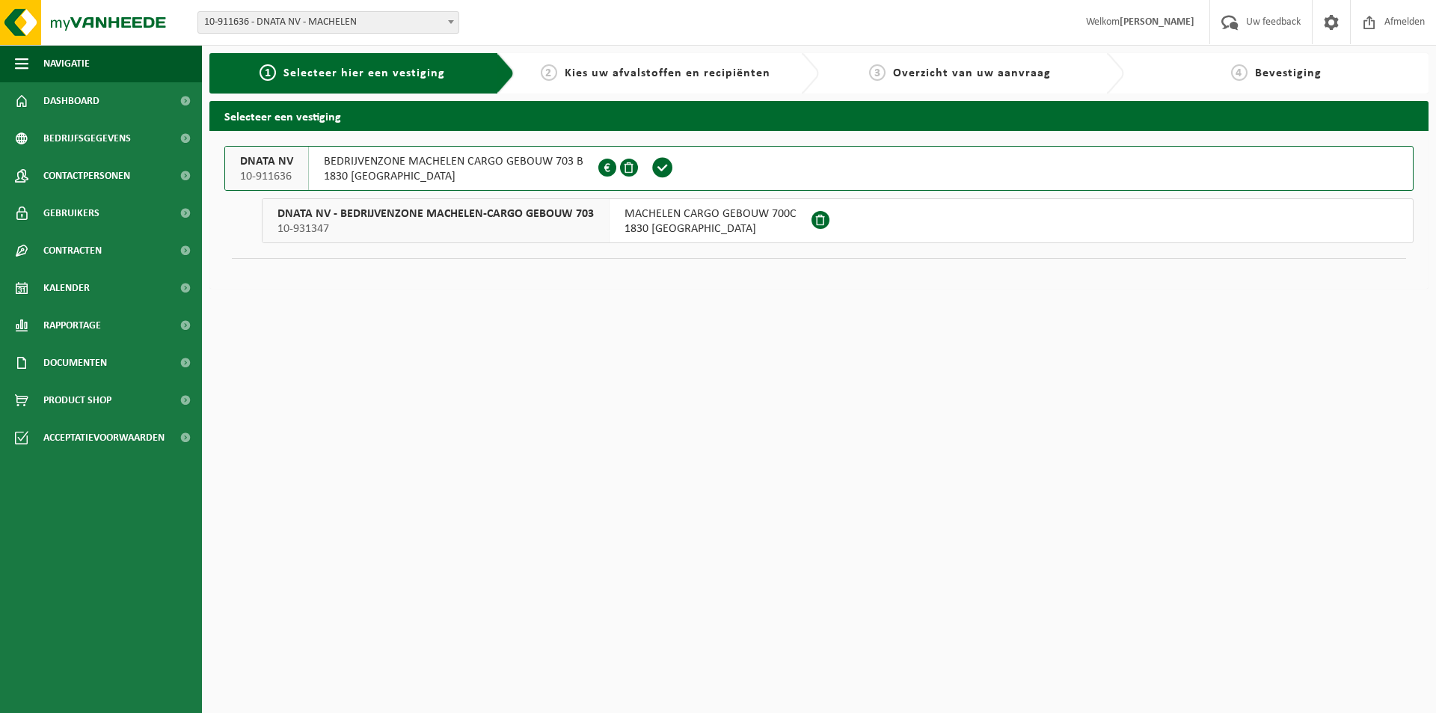
click at [443, 210] on span "DNATA NV - BEDRIJVENZONE MACHELEN-CARGO GEBOUW 703" at bounding box center [435, 213] width 316 height 15
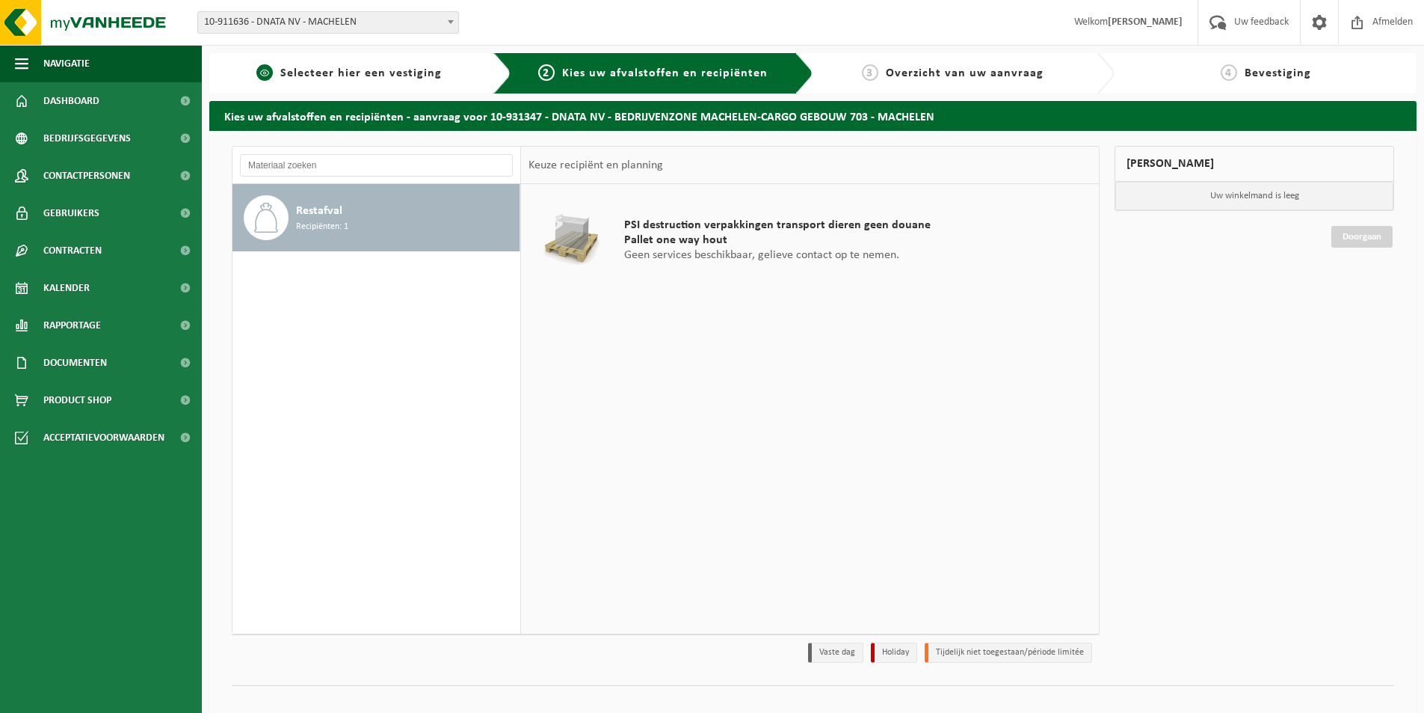
click at [404, 74] on span "Selecteer hier een vestiging" at bounding box center [361, 73] width 162 height 12
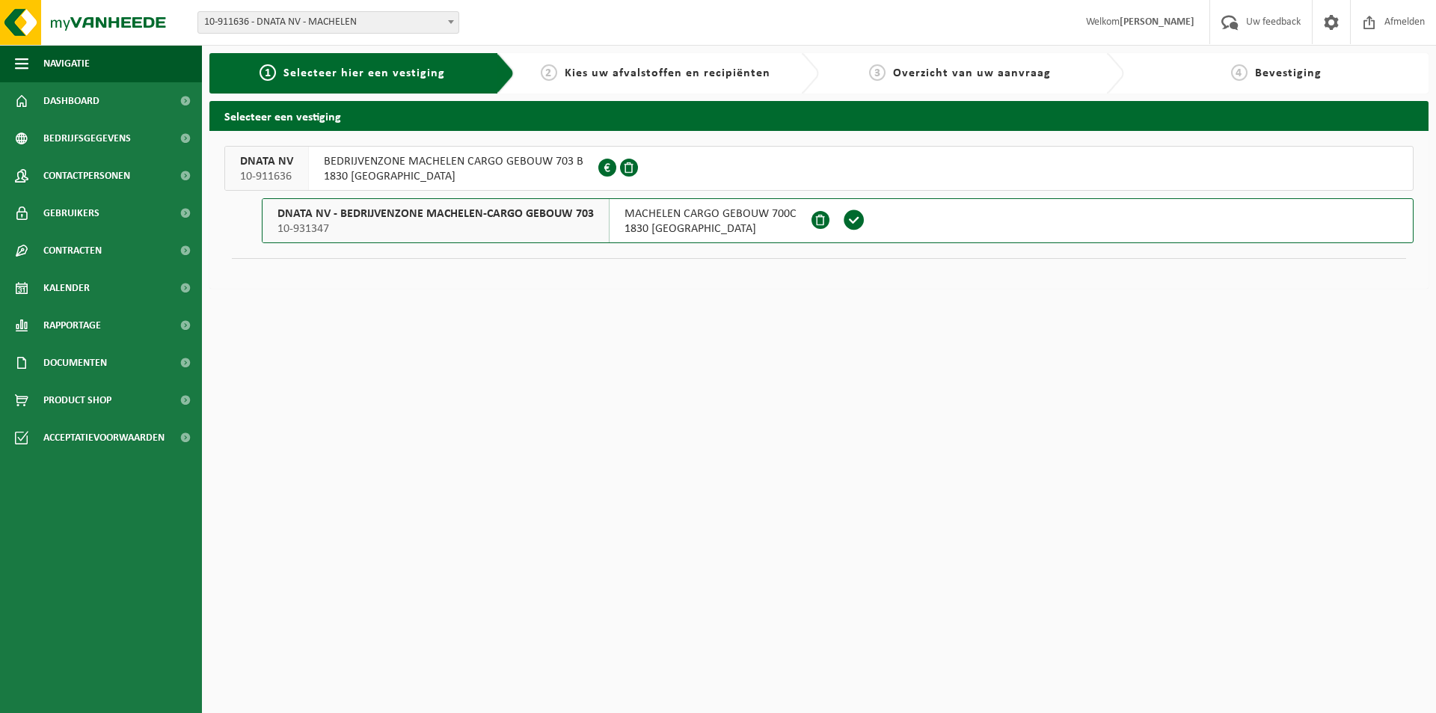
click at [690, 225] on span "1830 [GEOGRAPHIC_DATA]" at bounding box center [710, 228] width 172 height 15
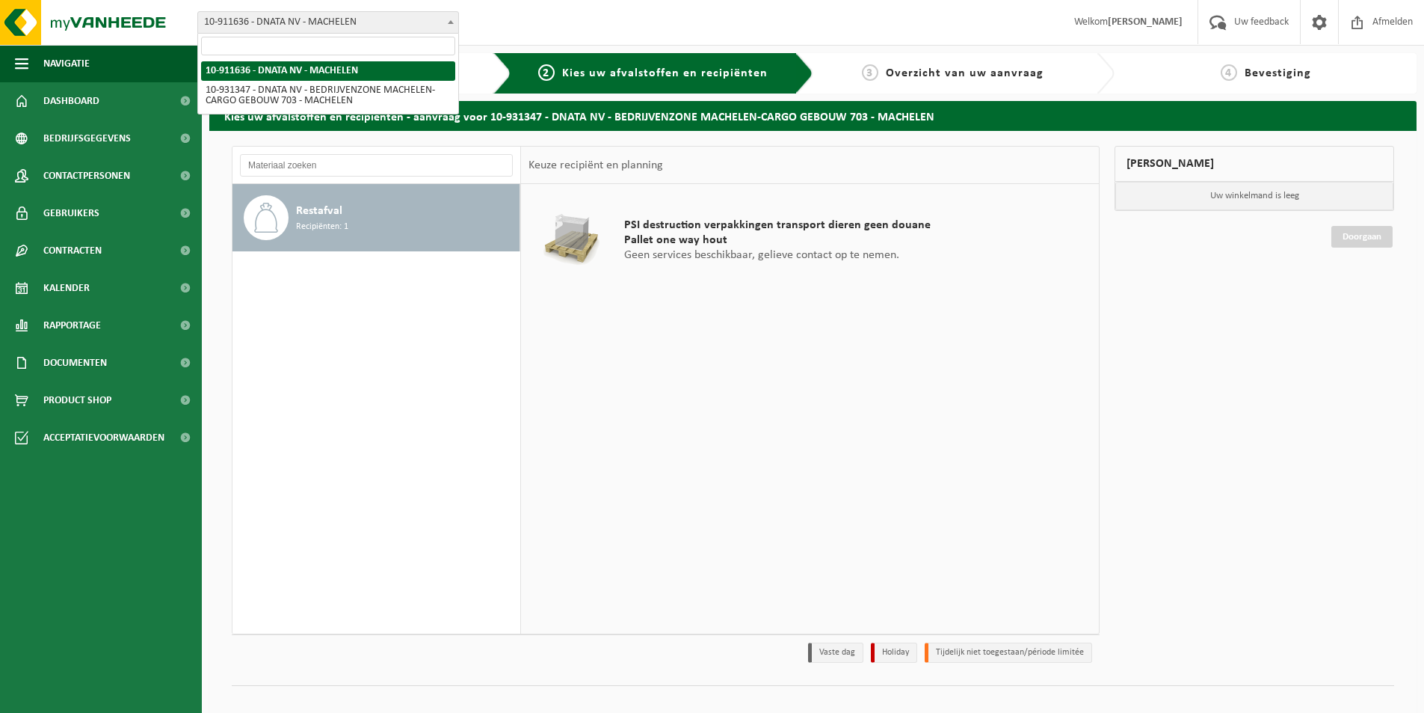
click at [300, 17] on span "10-911636 - DNATA NV - MACHELEN" at bounding box center [328, 22] width 260 height 21
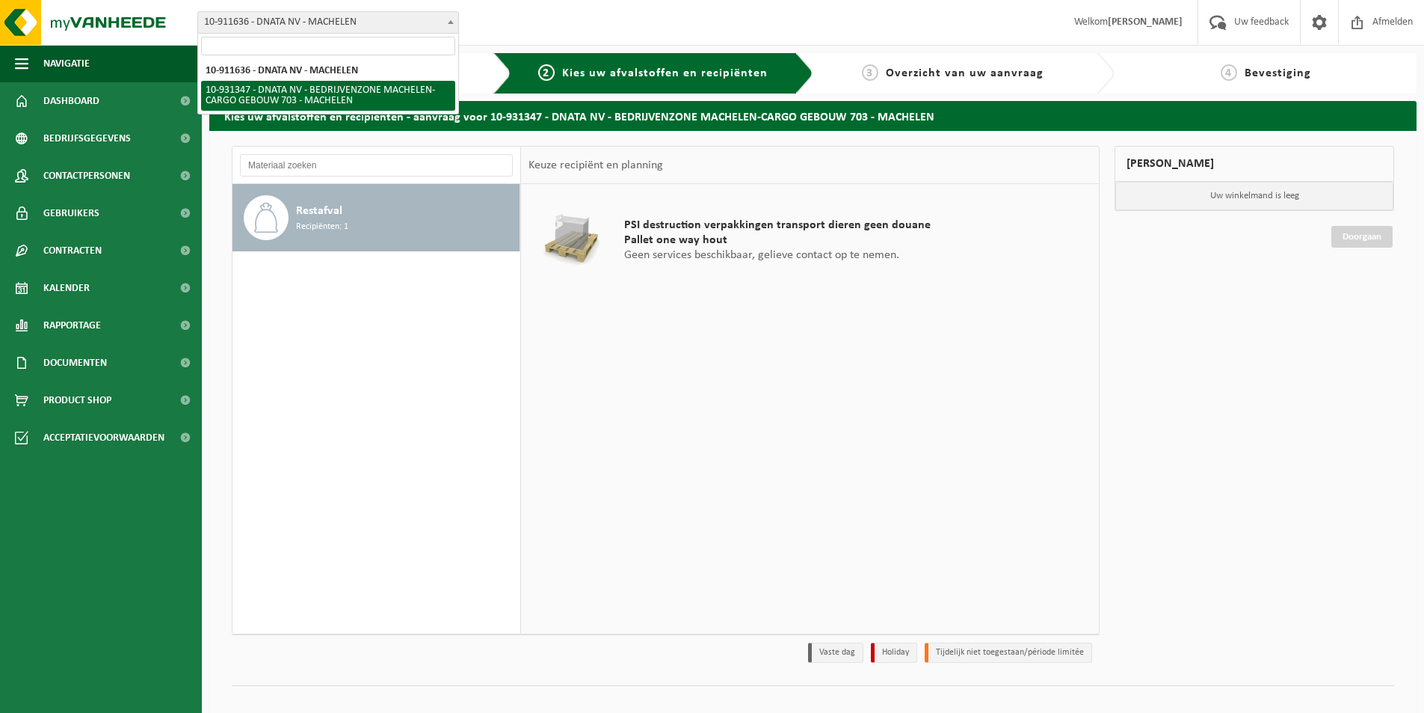
select select "134703"
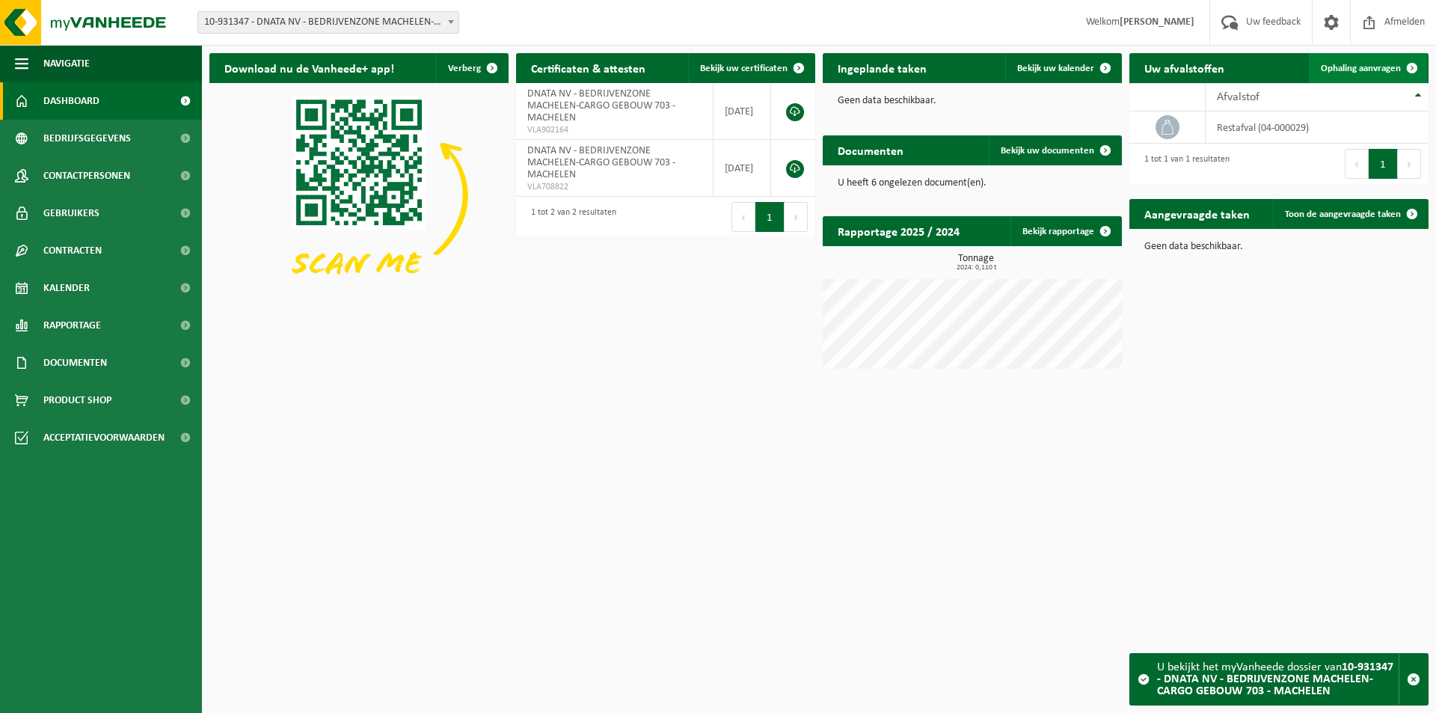
click at [1374, 69] on span "Ophaling aanvragen" at bounding box center [1360, 69] width 80 height 10
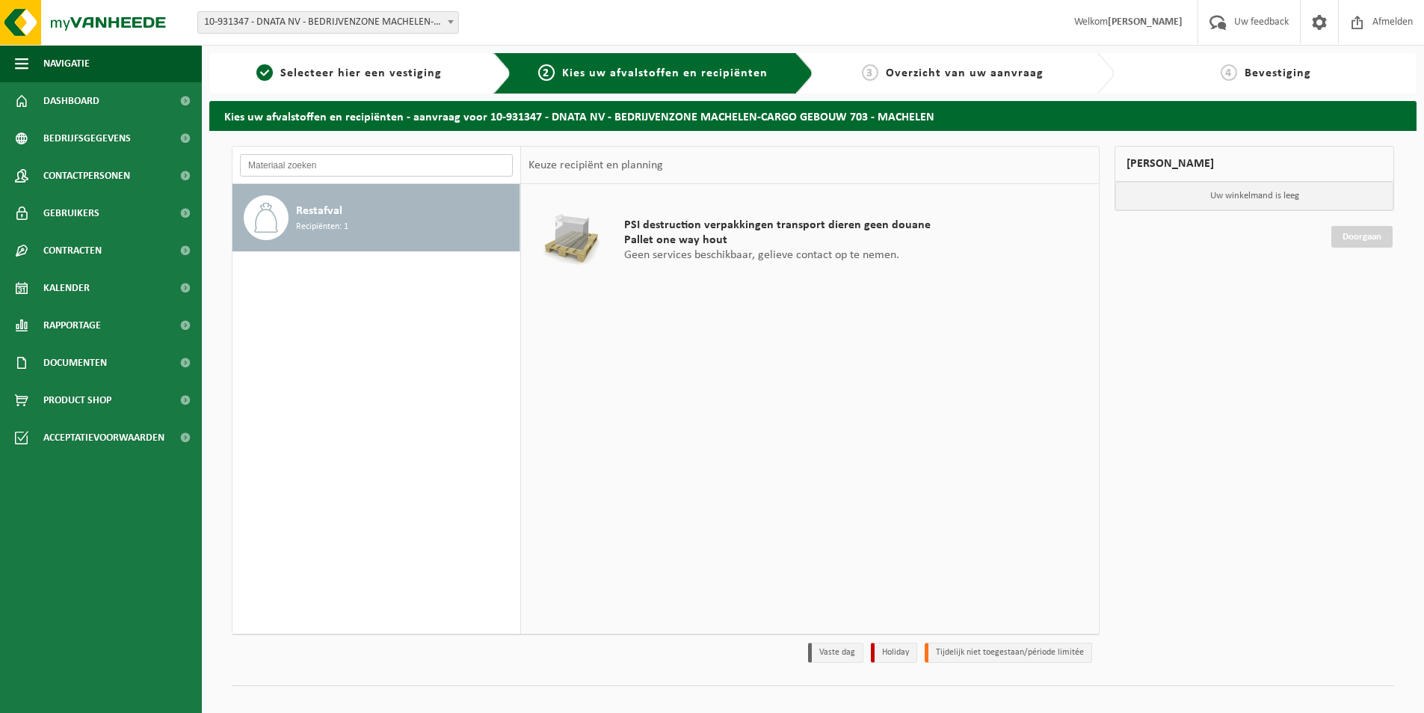
click at [319, 165] on input "text" at bounding box center [376, 165] width 273 height 22
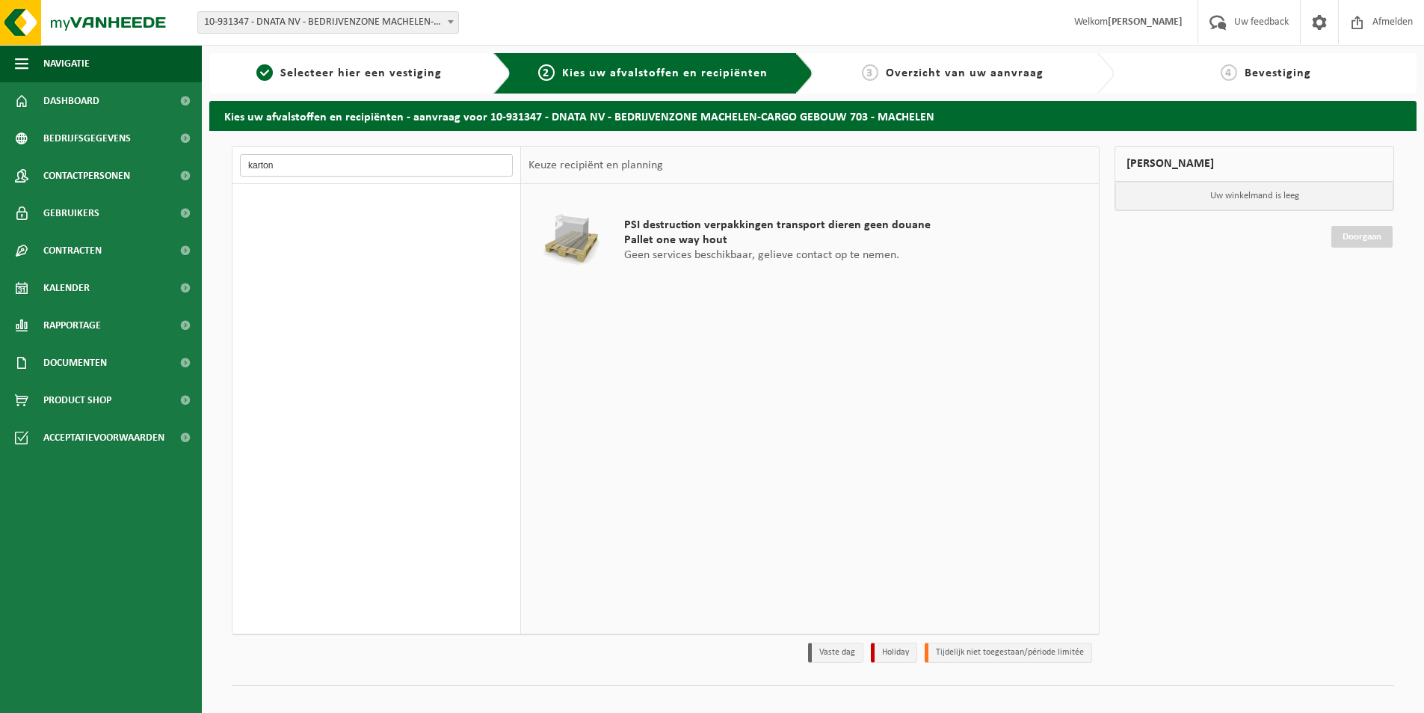
type input "karton"
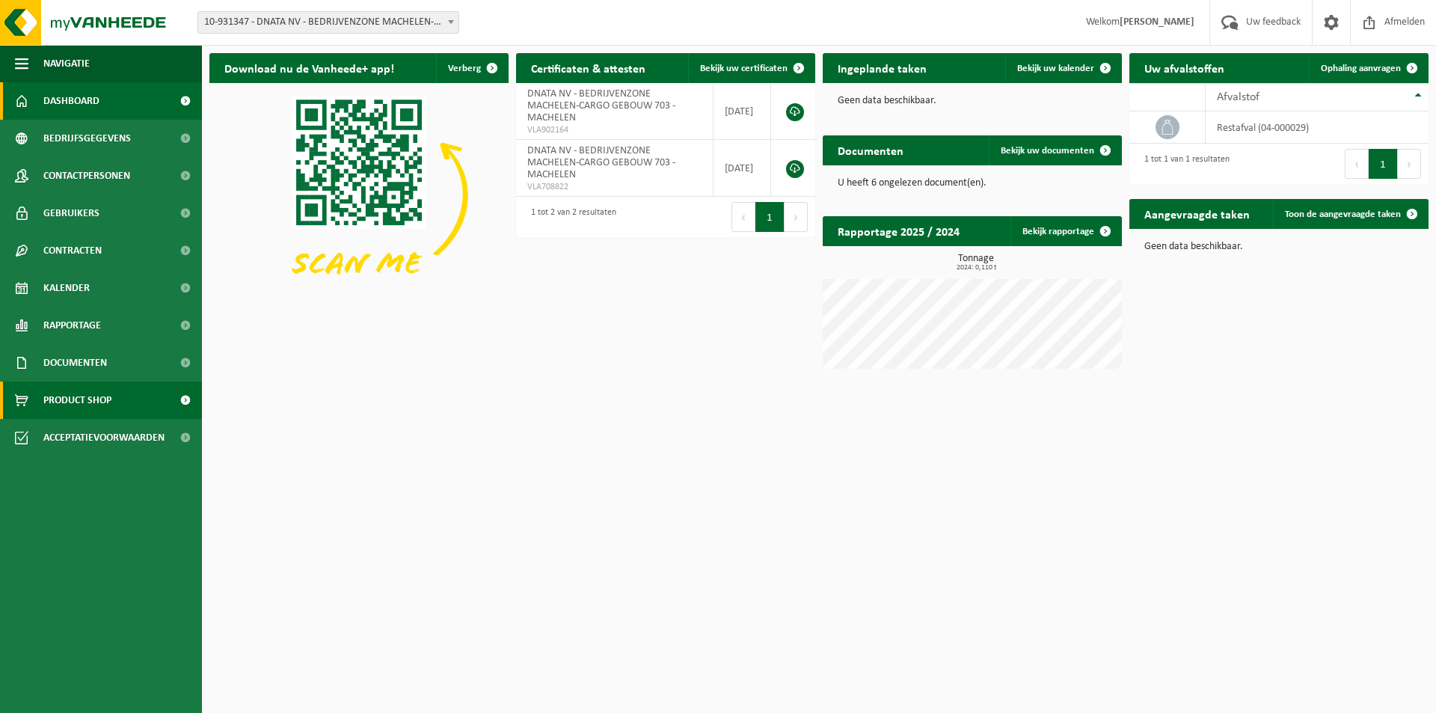
drag, startPoint x: 86, startPoint y: 397, endPoint x: 79, endPoint y: 393, distance: 8.1
click at [85, 397] on span "Product Shop" at bounding box center [77, 399] width 68 height 37
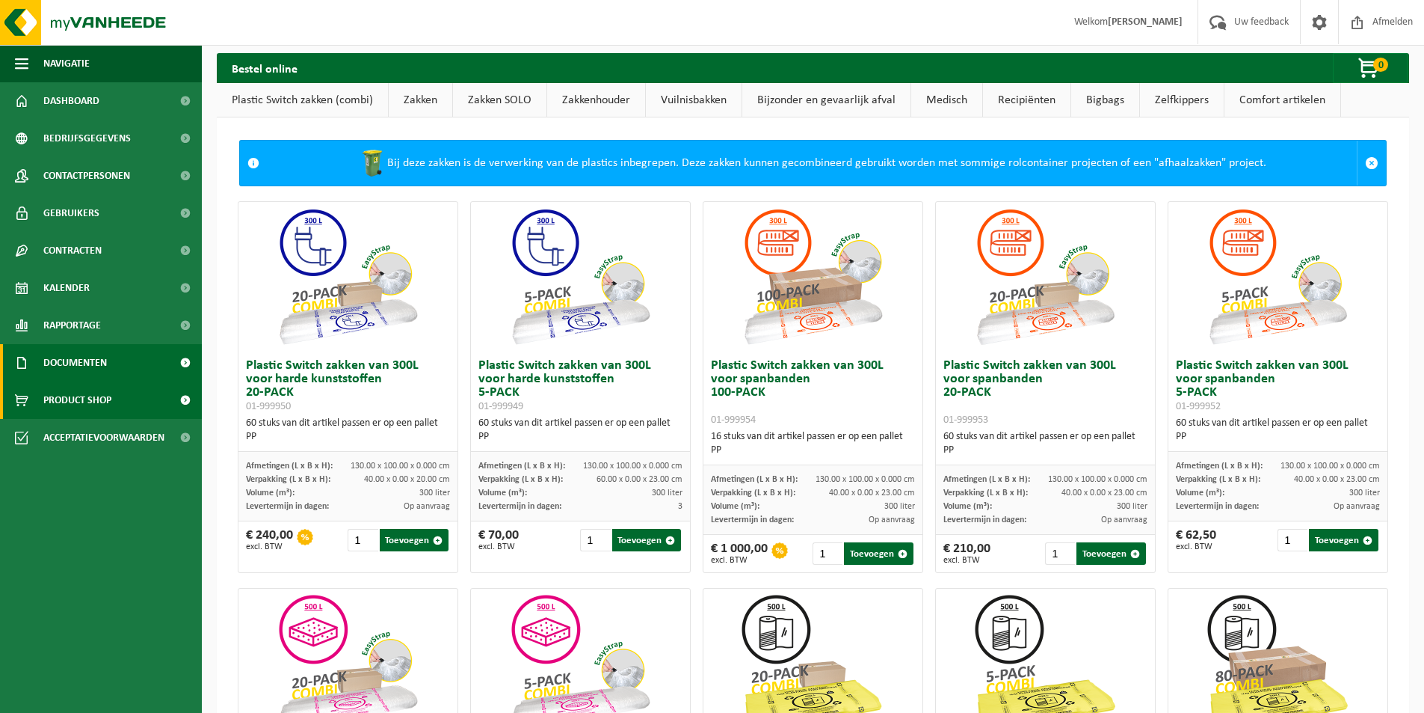
click at [73, 363] on span "Documenten" at bounding box center [75, 362] width 64 height 37
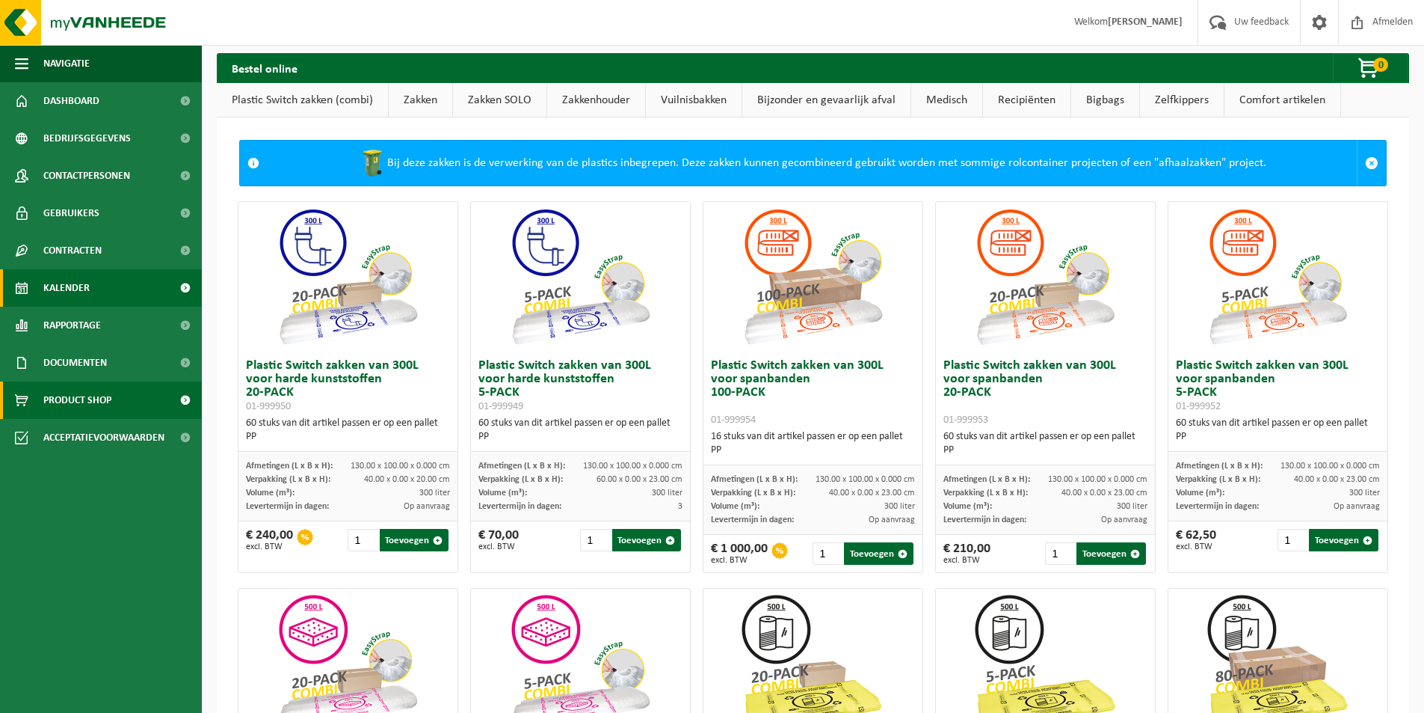
click at [87, 289] on span "Kalender" at bounding box center [66, 287] width 46 height 37
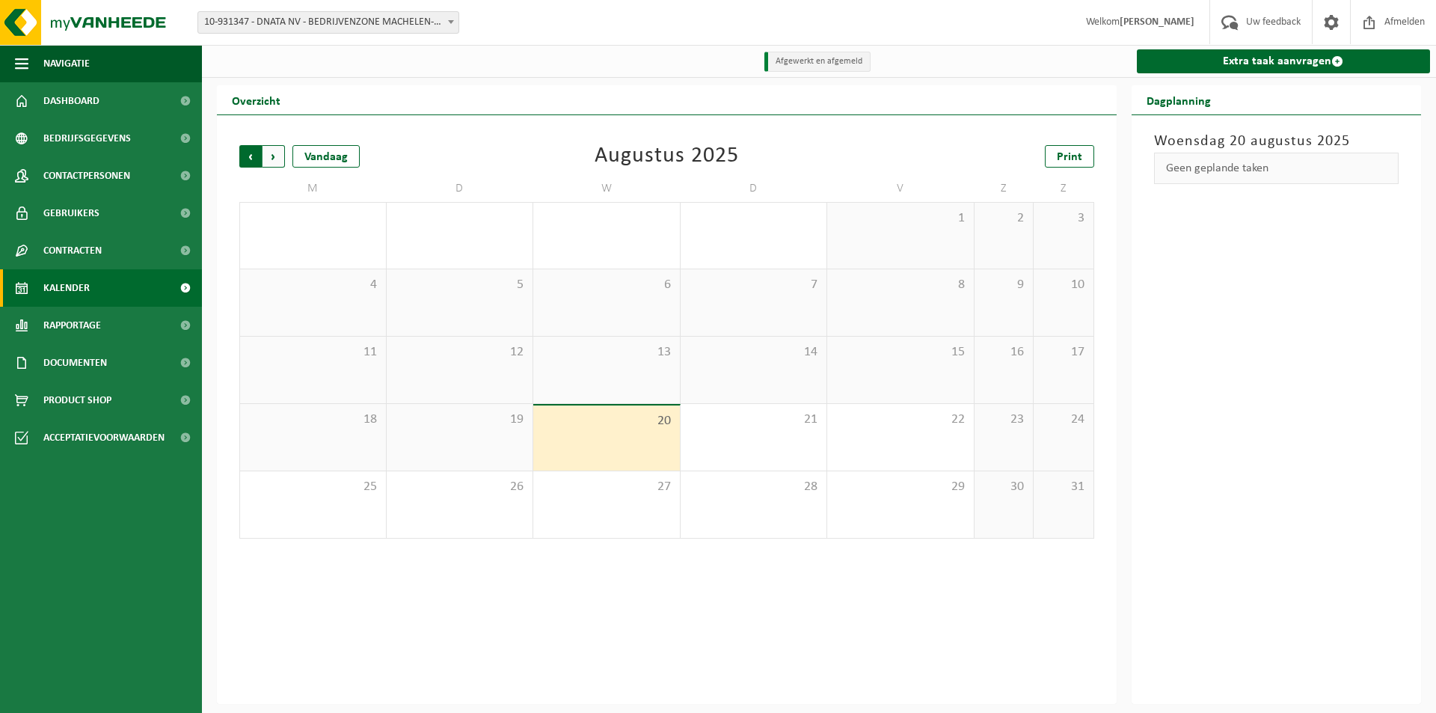
click at [271, 157] on span "Volgende" at bounding box center [273, 156] width 22 height 22
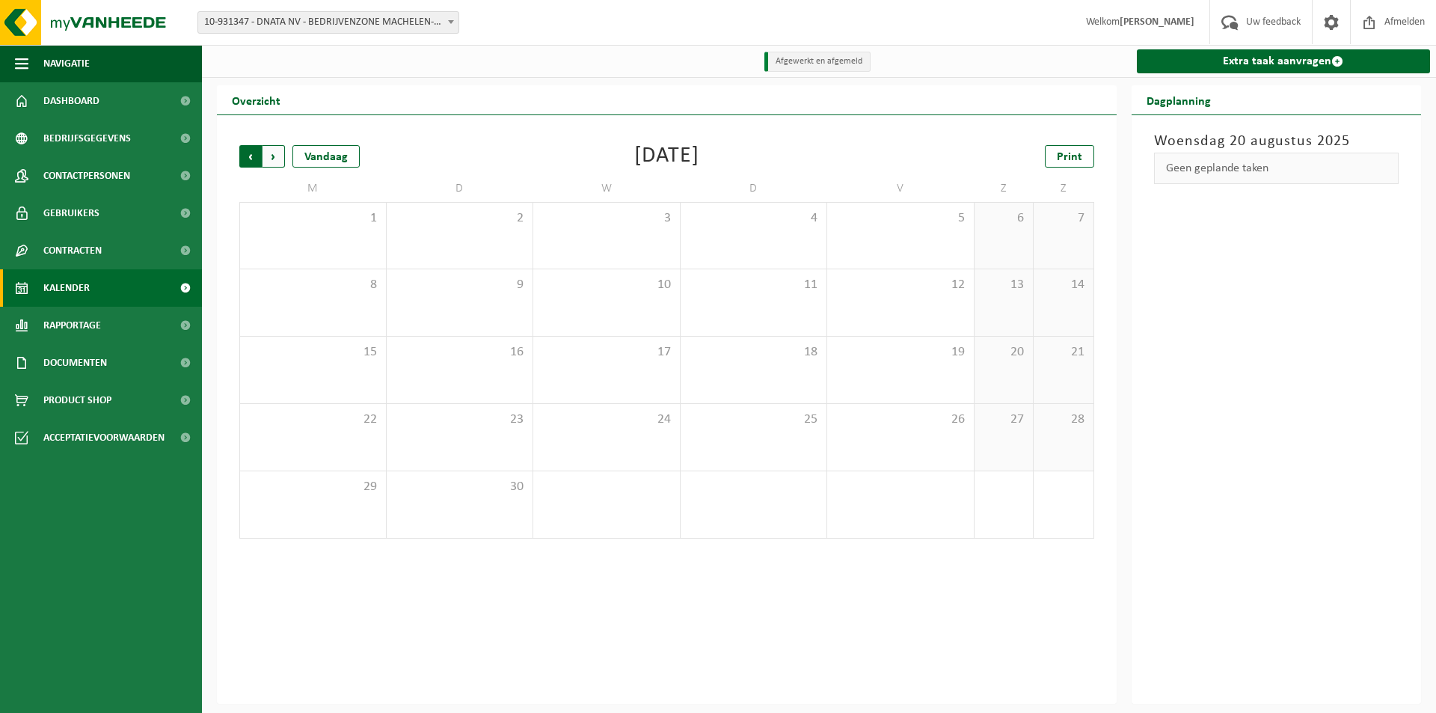
click at [271, 157] on span "Volgende" at bounding box center [273, 156] width 22 height 22
click at [341, 15] on span "10-931347 - DNATA NV - BEDRIJVENZONE MACHELEN-CARGO GEBOUW 703 - MACHELEN" at bounding box center [328, 22] width 260 height 21
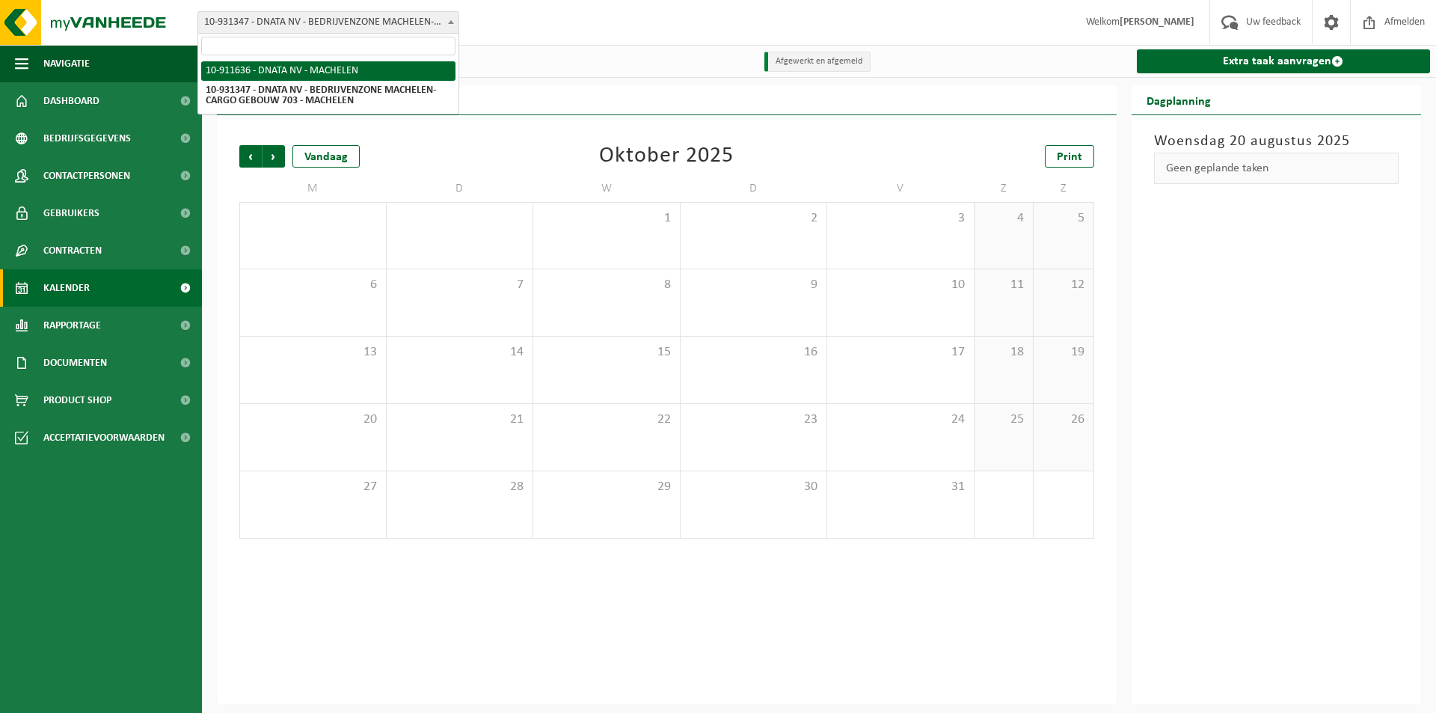
select select "129128"
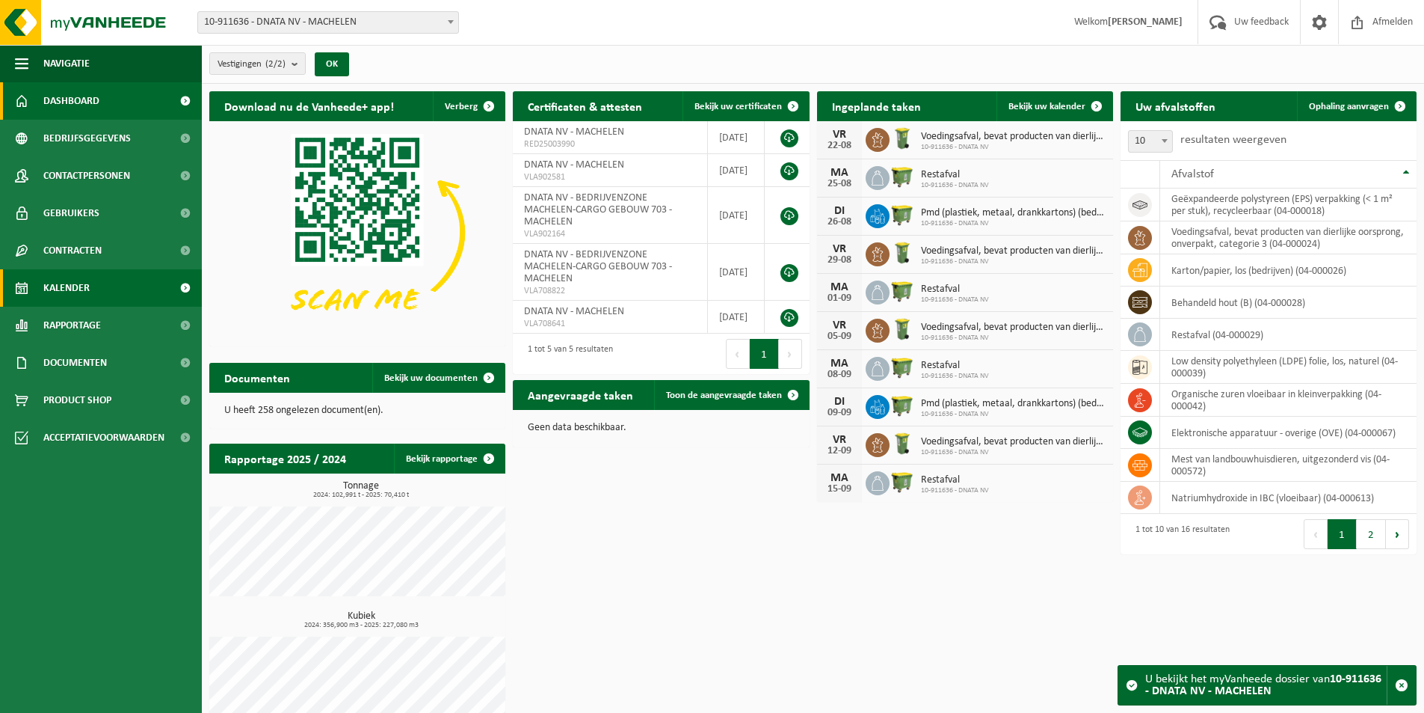
click at [73, 286] on span "Kalender" at bounding box center [66, 287] width 46 height 37
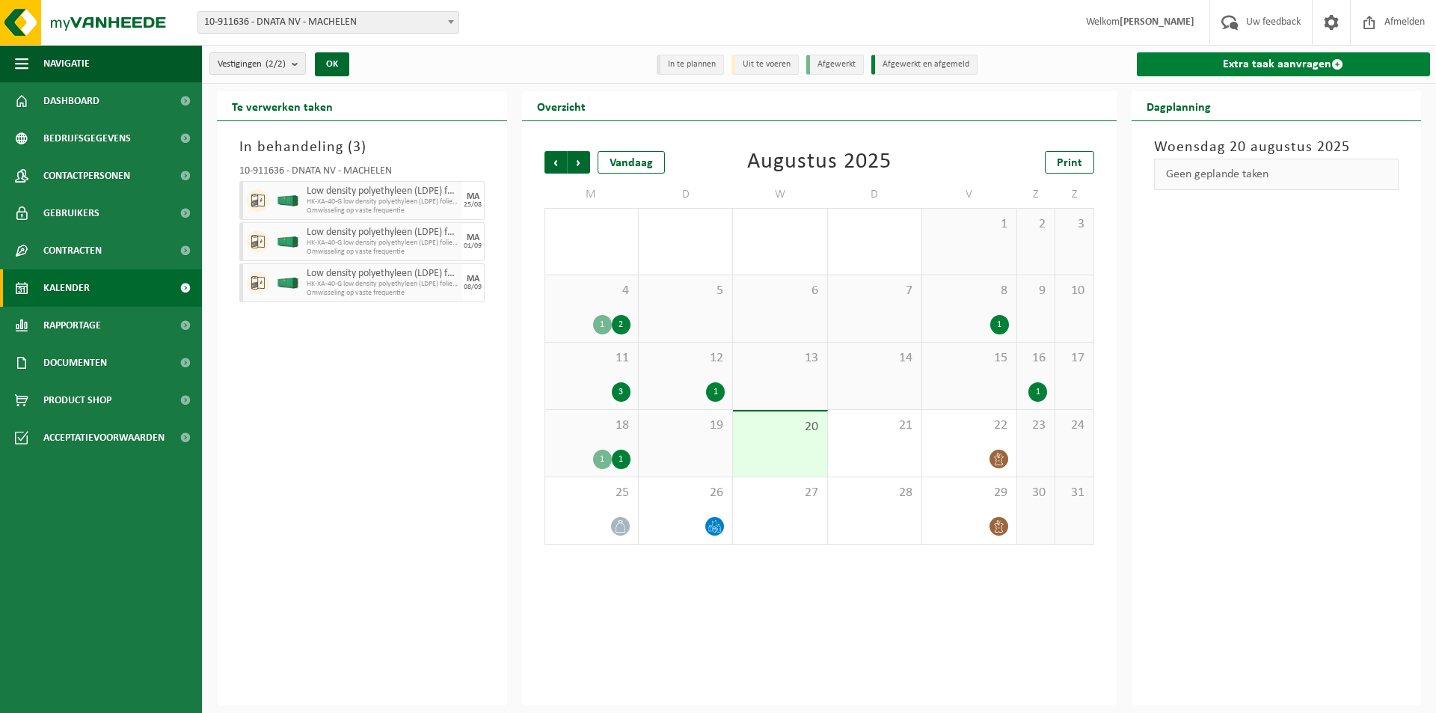
click at [1321, 66] on link "Extra taak aanvragen" at bounding box center [1284, 64] width 294 height 24
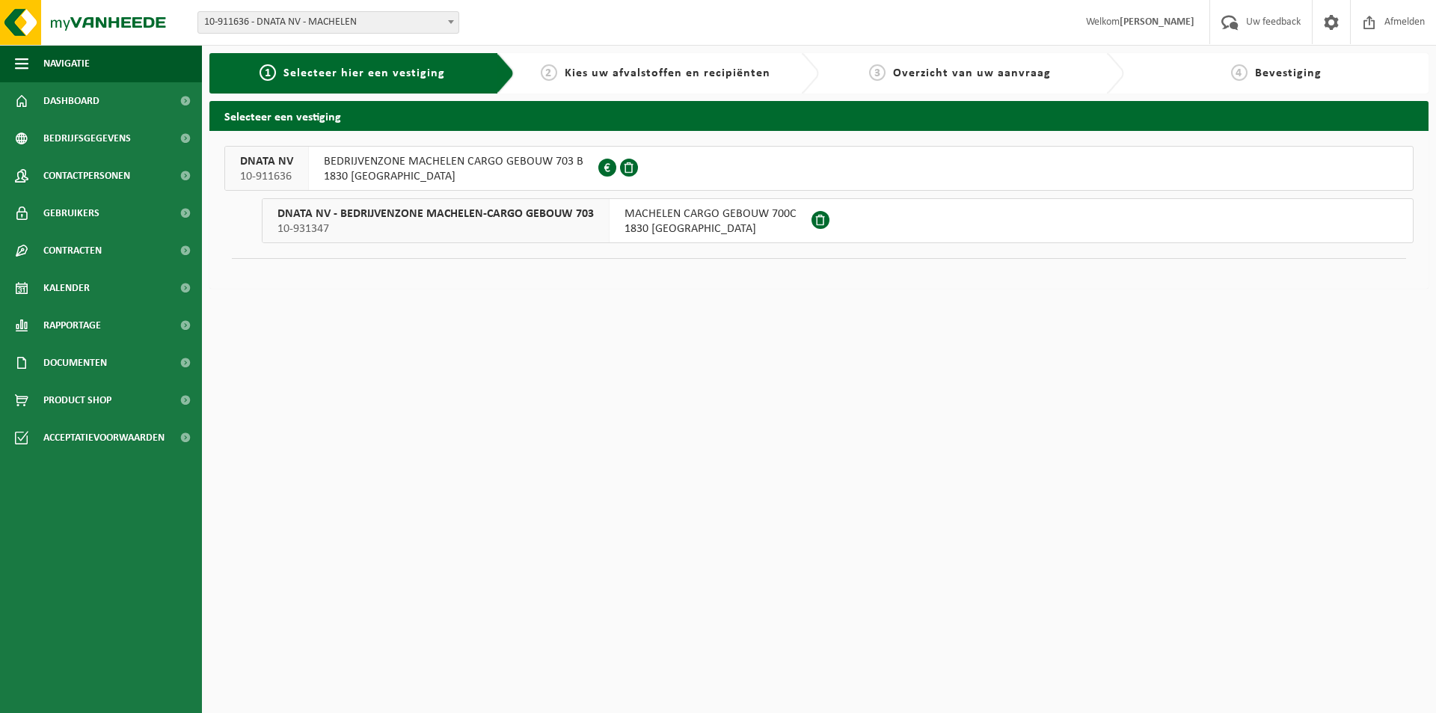
click at [417, 169] on span "1830 MACHELEN" at bounding box center [453, 176] width 259 height 15
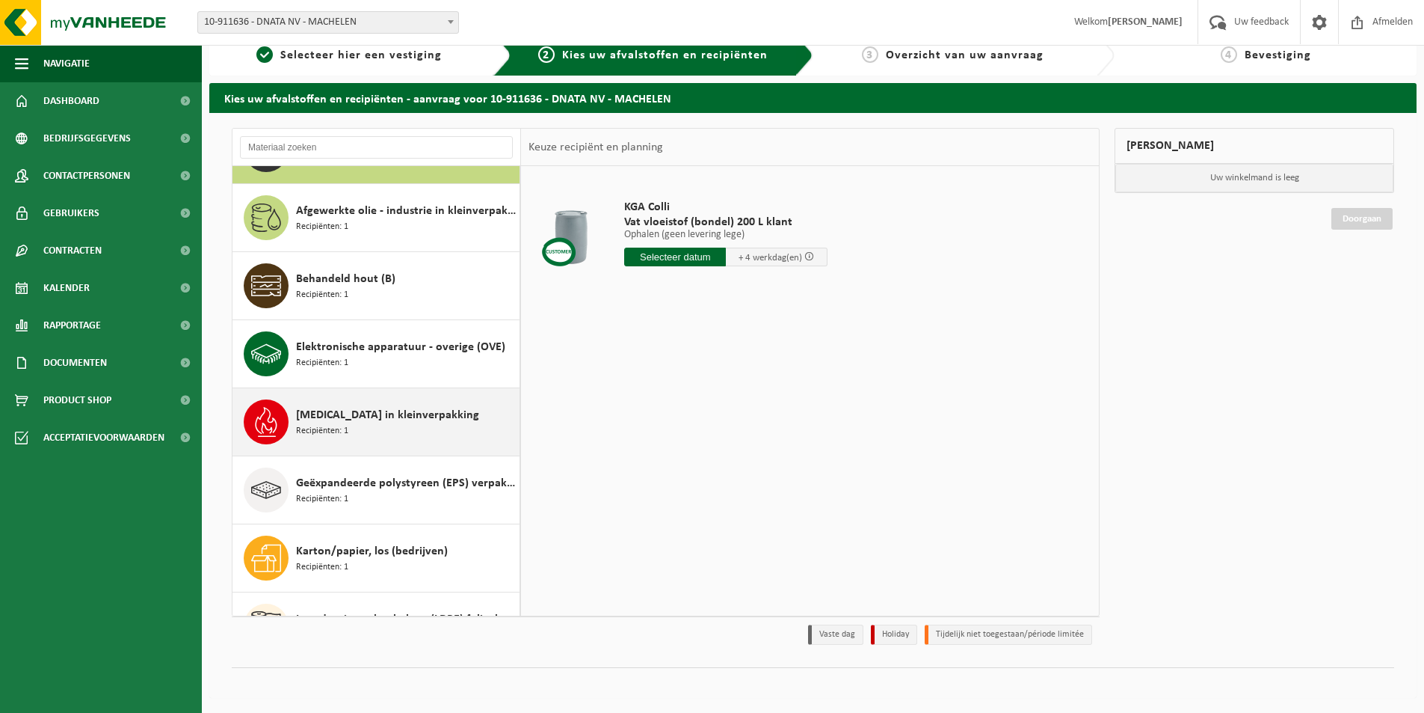
scroll to position [75, 0]
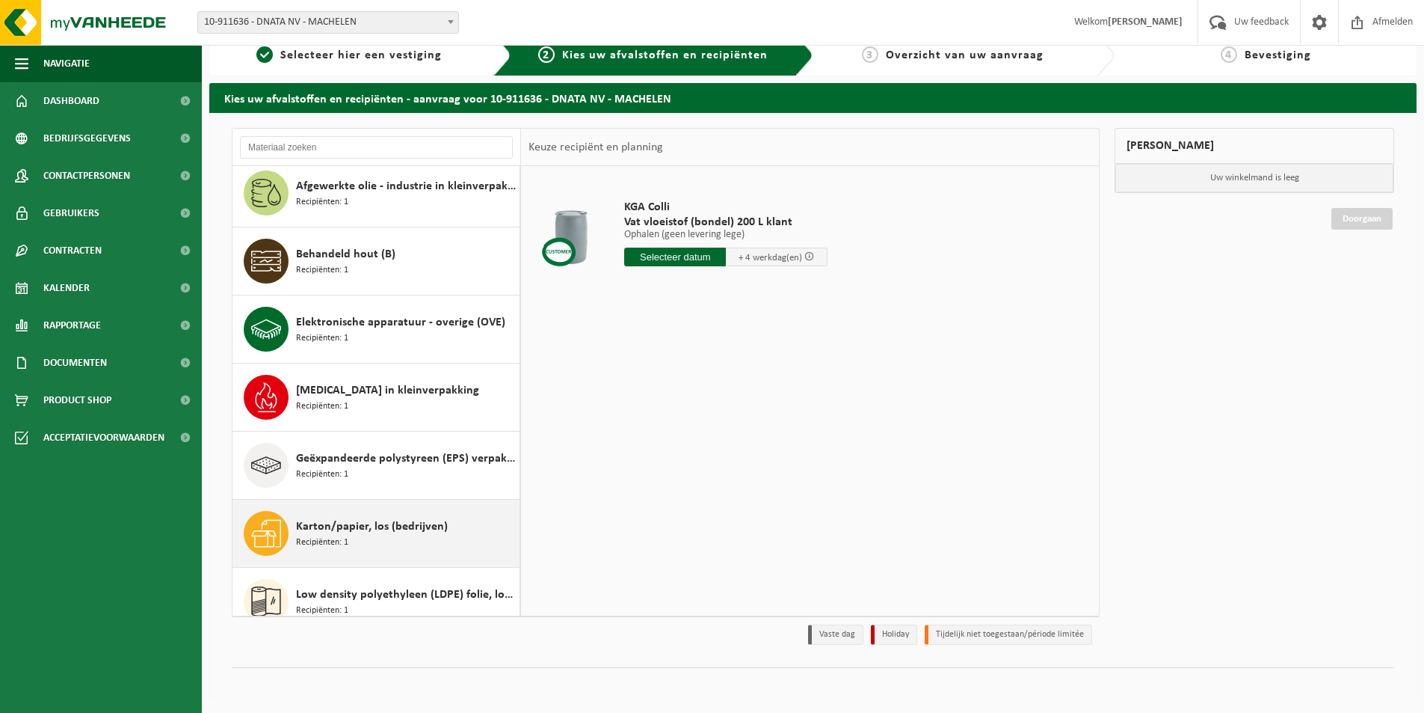
click at [294, 532] on div "Karton/papier, los (bedrijven) Recipiënten: 1" at bounding box center [377, 532] width 288 height 67
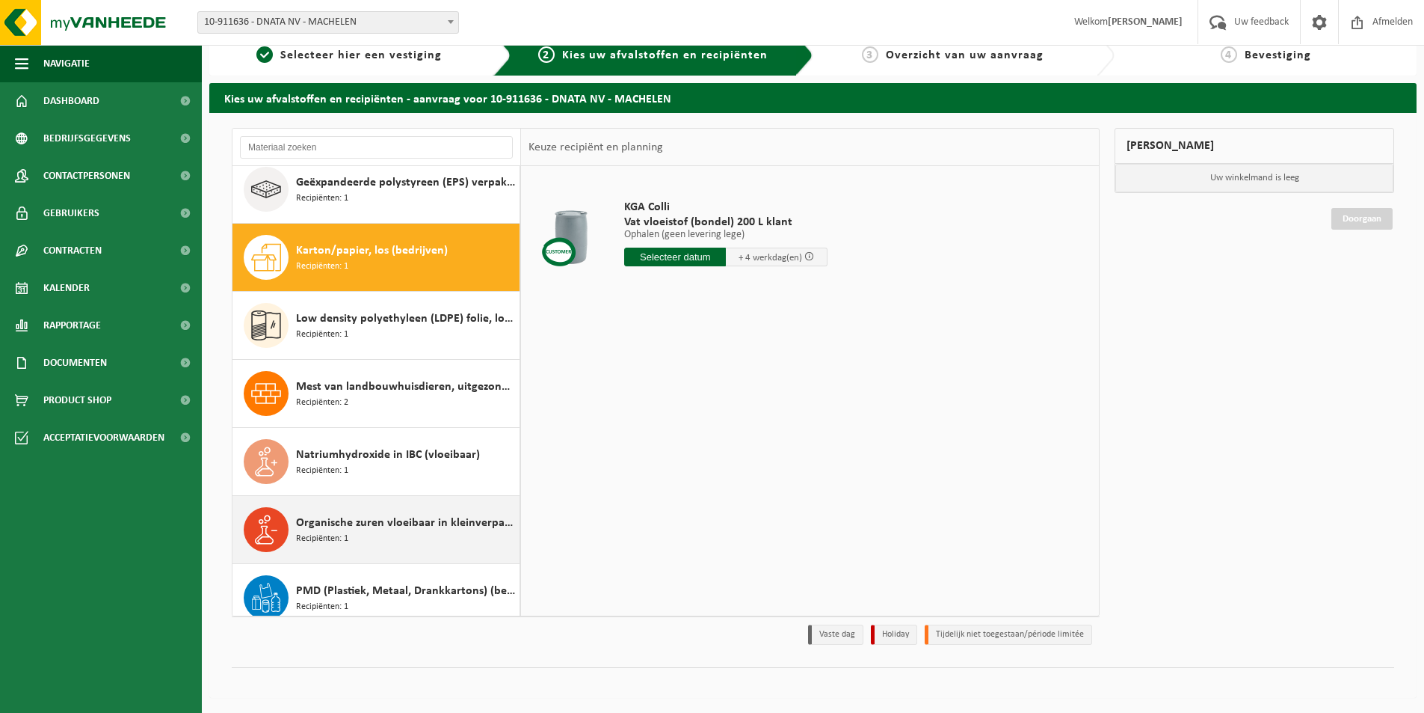
scroll to position [408, 0]
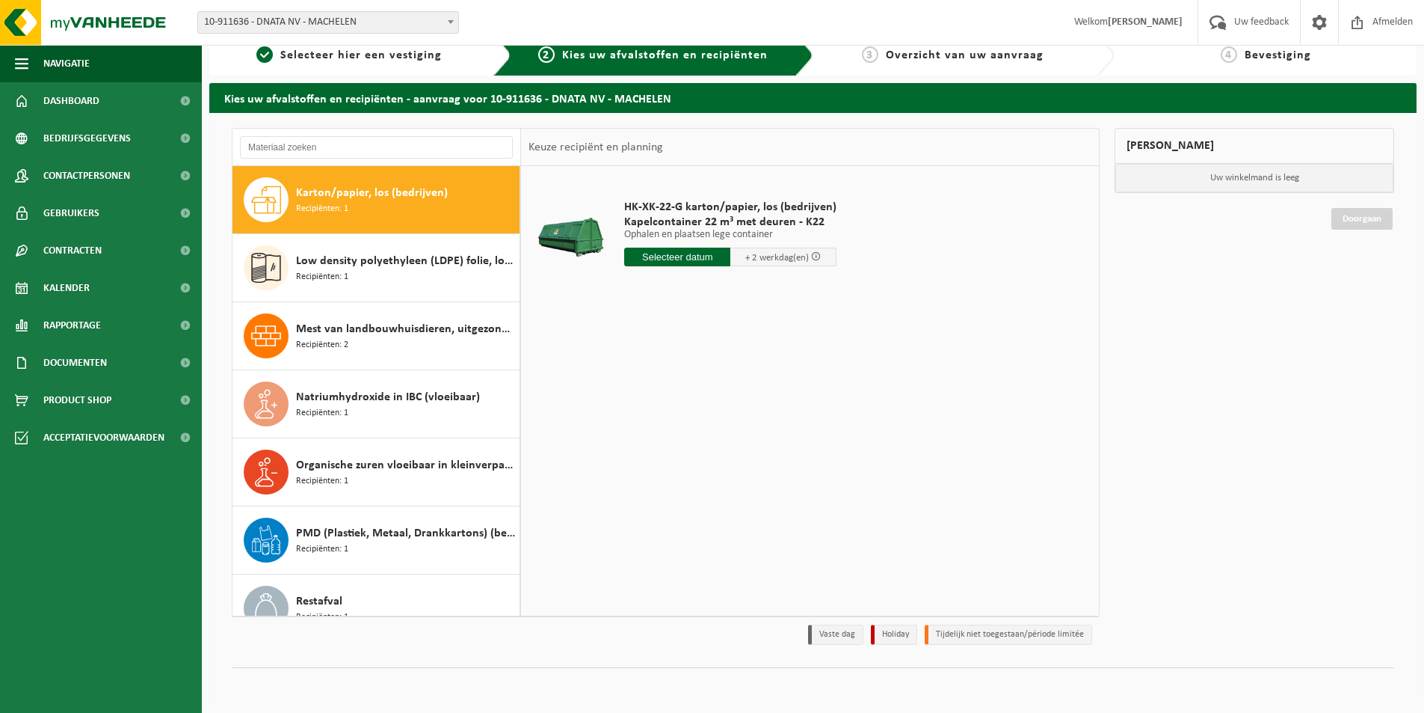
click at [686, 257] on input "text" at bounding box center [677, 256] width 106 height 19
click at [720, 411] on div "21" at bounding box center [717, 414] width 26 height 24
type input "Van 2025-08-21"
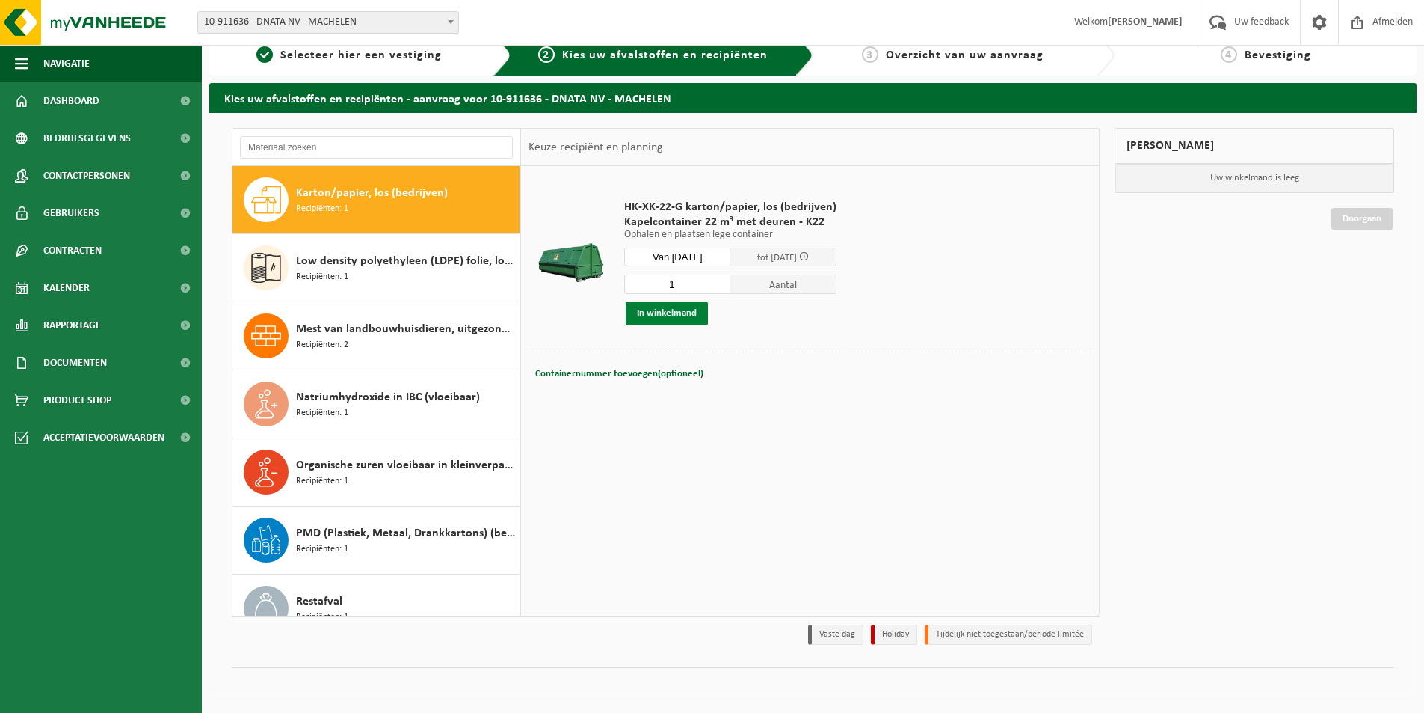
click at [675, 315] on button "In winkelmand" at bounding box center [667, 313] width 82 height 24
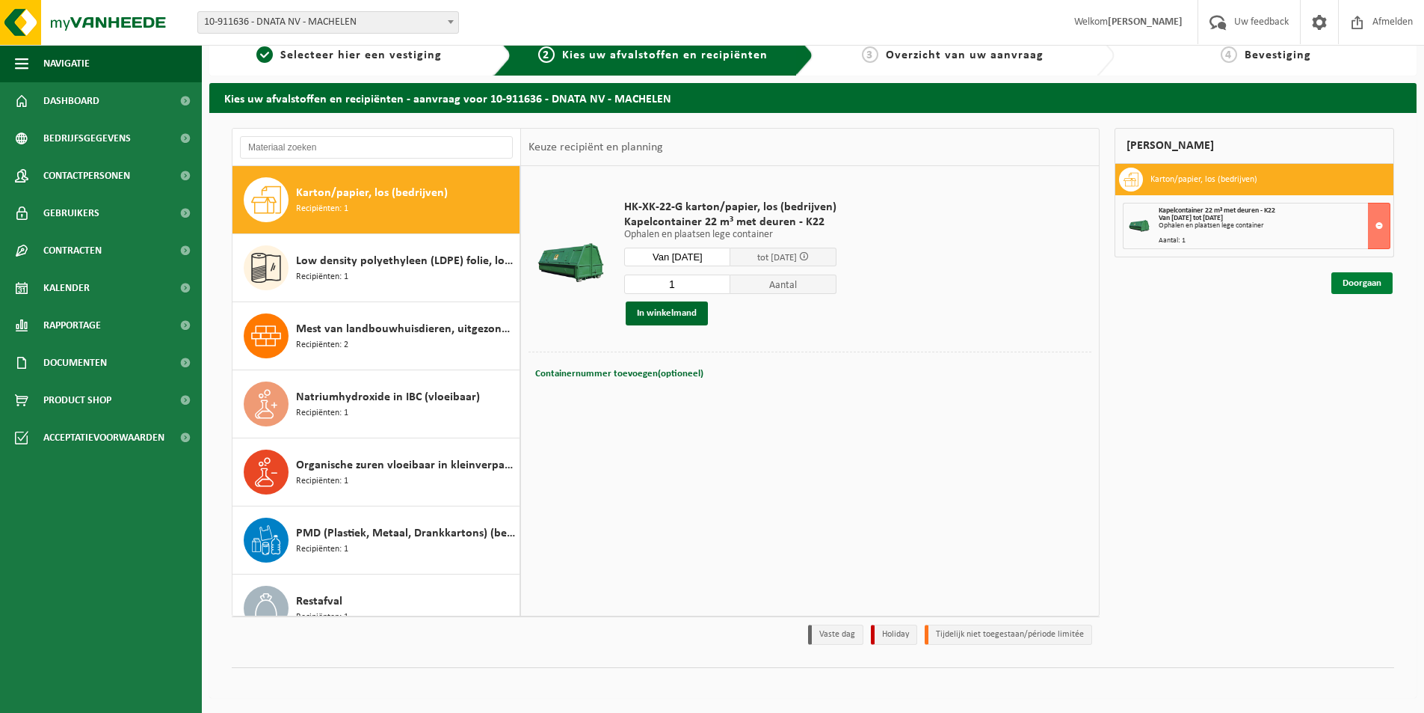
click at [1365, 283] on link "Doorgaan" at bounding box center [1362, 283] width 61 height 22
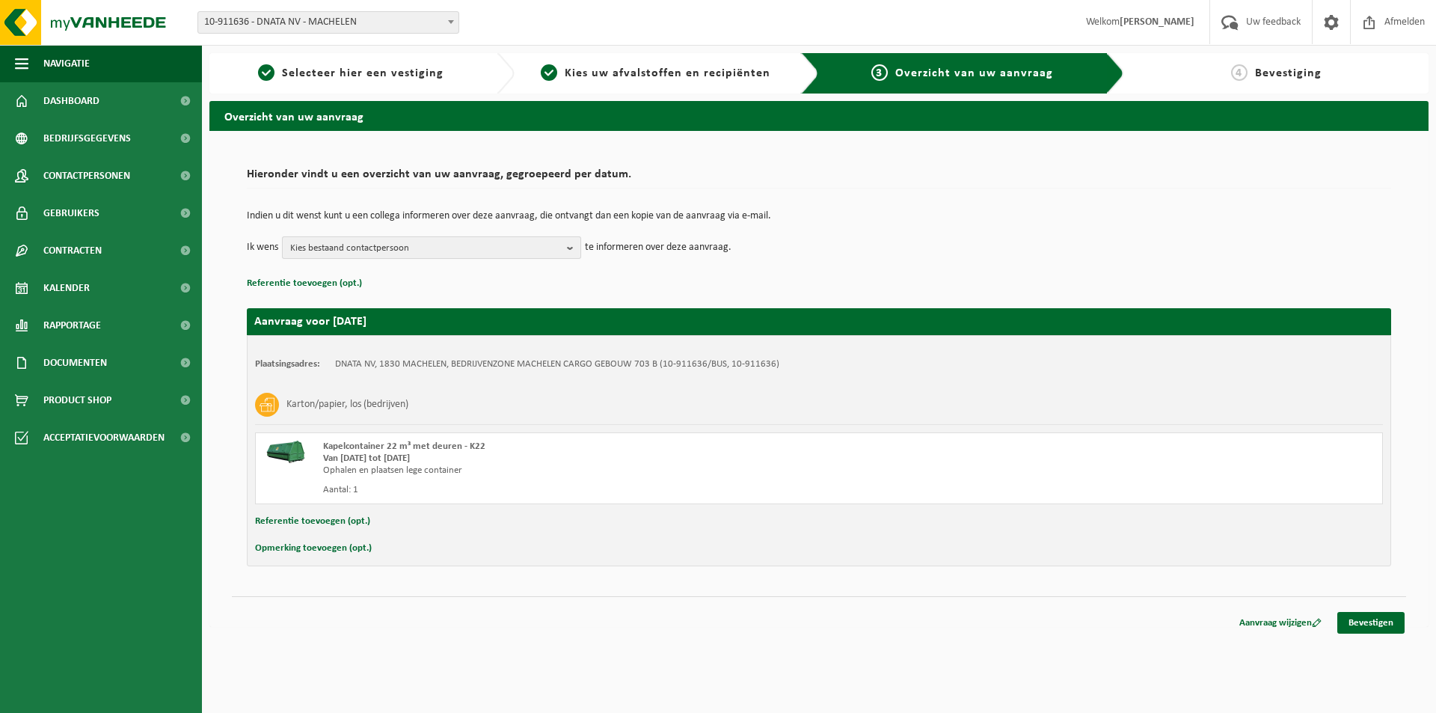
click at [466, 252] on span "Kies bestaand contactpersoon" at bounding box center [425, 248] width 271 height 22
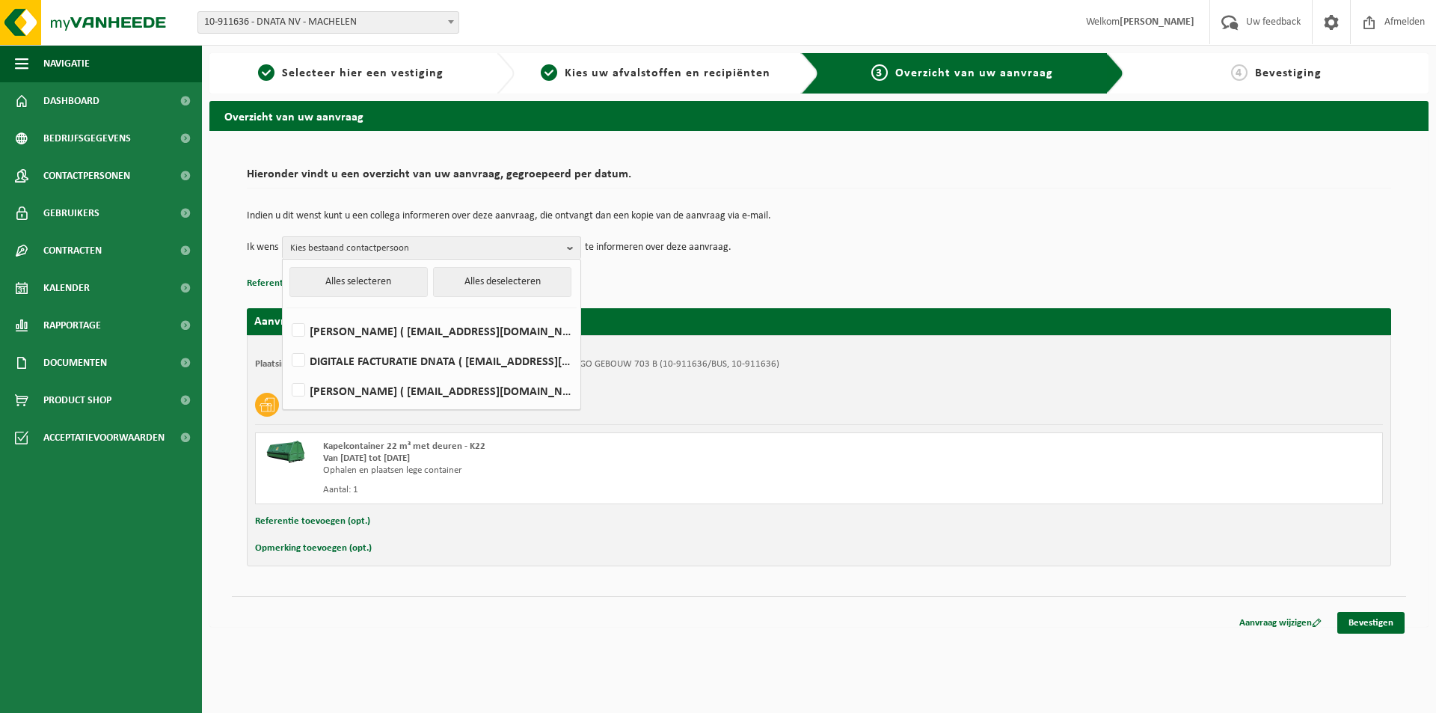
click at [693, 270] on div "Indien u dit wenst kunt u een collega informeren over deze aanvraag, die ontvan…" at bounding box center [819, 235] width 1144 height 78
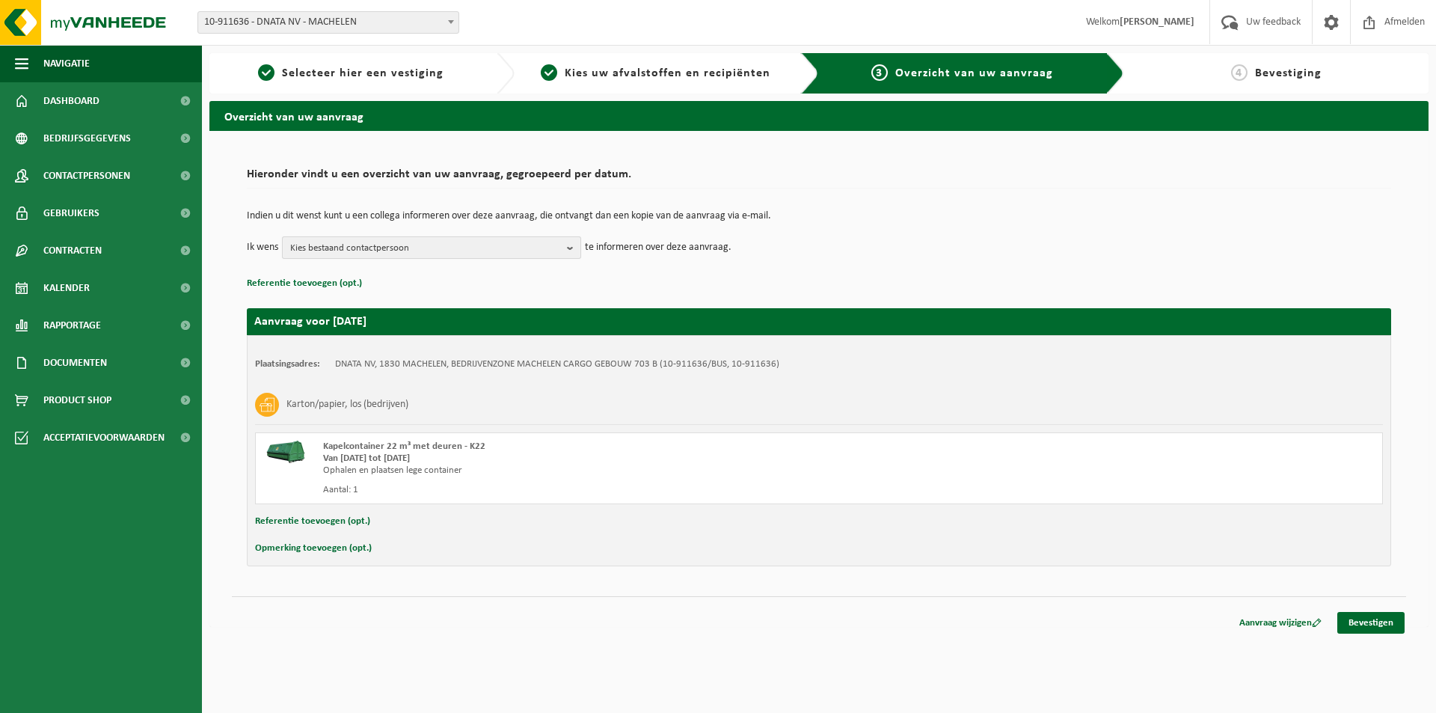
click at [381, 247] on span "Kies bestaand contactpersoon" at bounding box center [425, 248] width 271 height 22
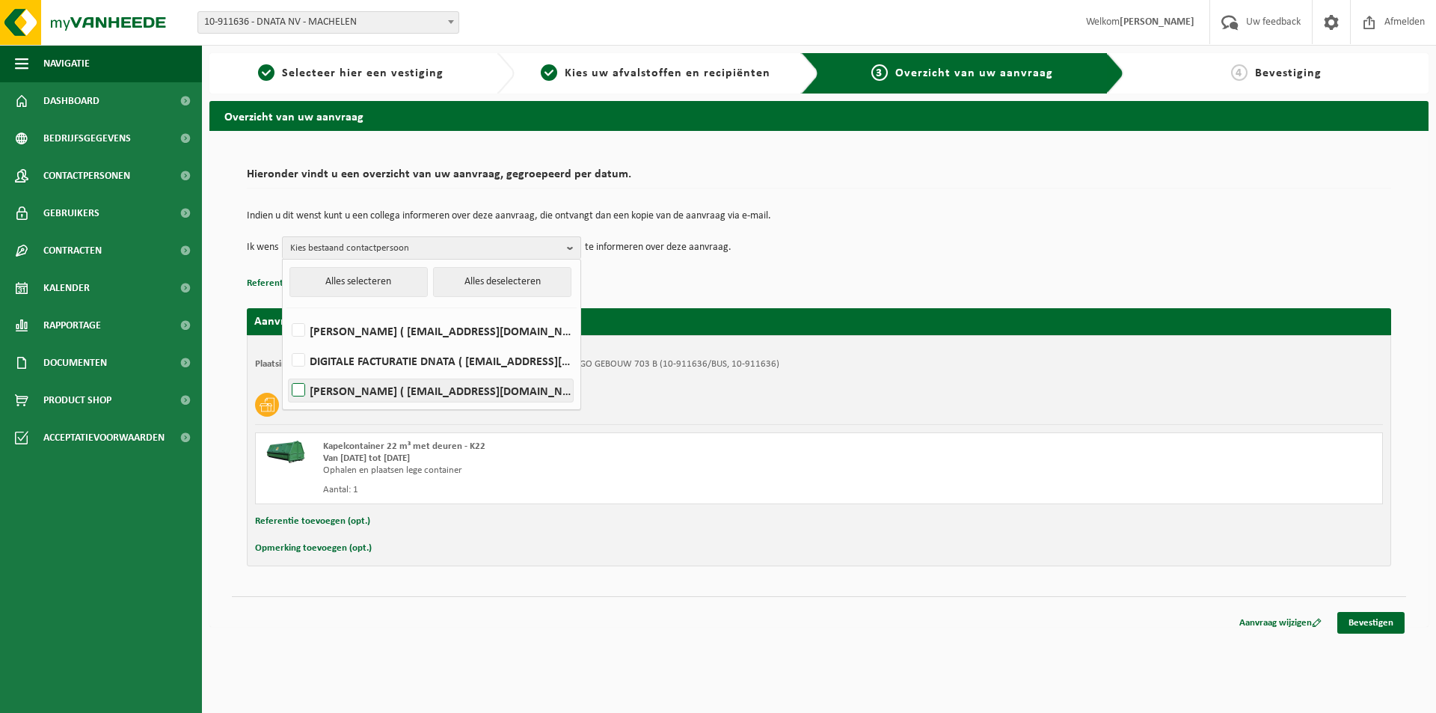
click at [295, 393] on label "FABIEN SCHIETSE ( fabien.schietse@dnata.be )" at bounding box center [431, 390] width 284 height 22
click at [286, 372] on input "FABIEN SCHIETSE ( fabien.schietse@dnata.be )" at bounding box center [286, 371] width 1 height 1
checkbox input "true"
click at [627, 277] on p "Referentie toevoegen (opt.)" at bounding box center [819, 283] width 1144 height 19
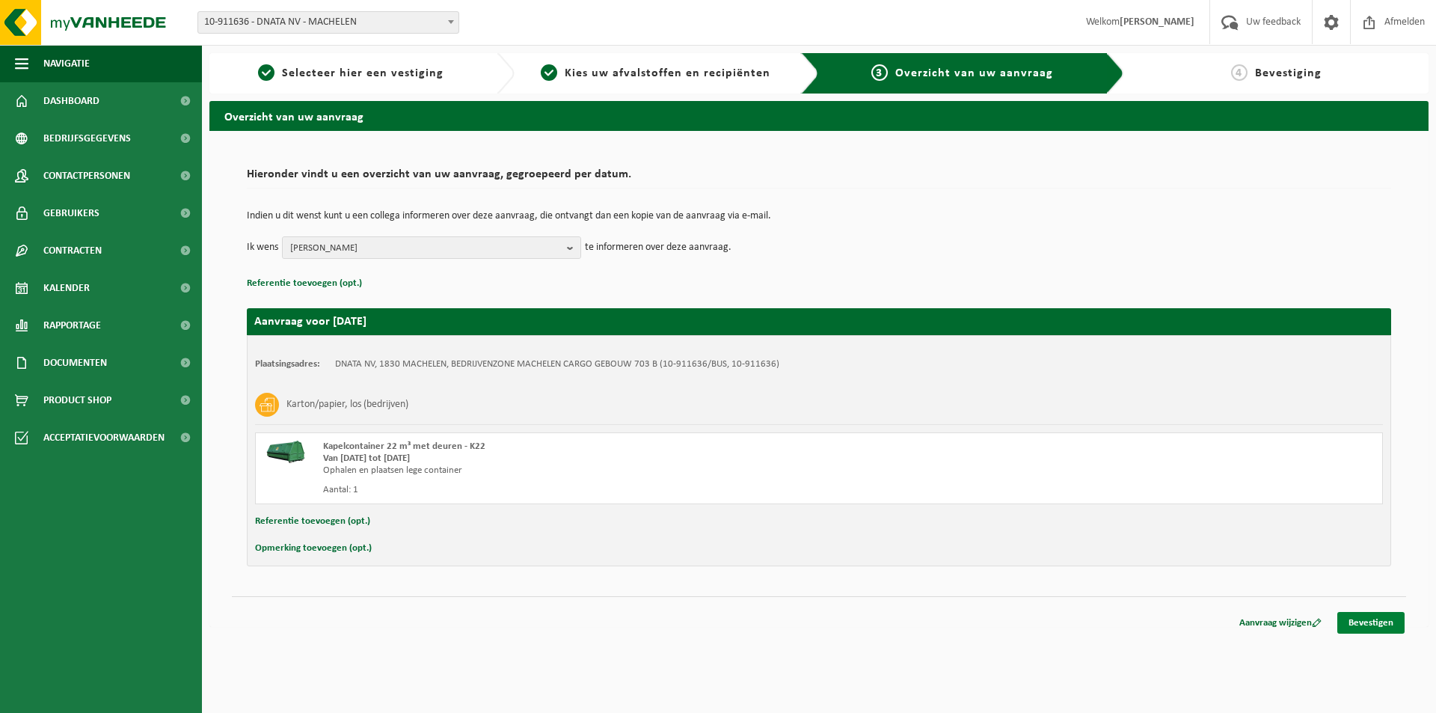
click at [1380, 623] on link "Bevestigen" at bounding box center [1370, 623] width 67 height 22
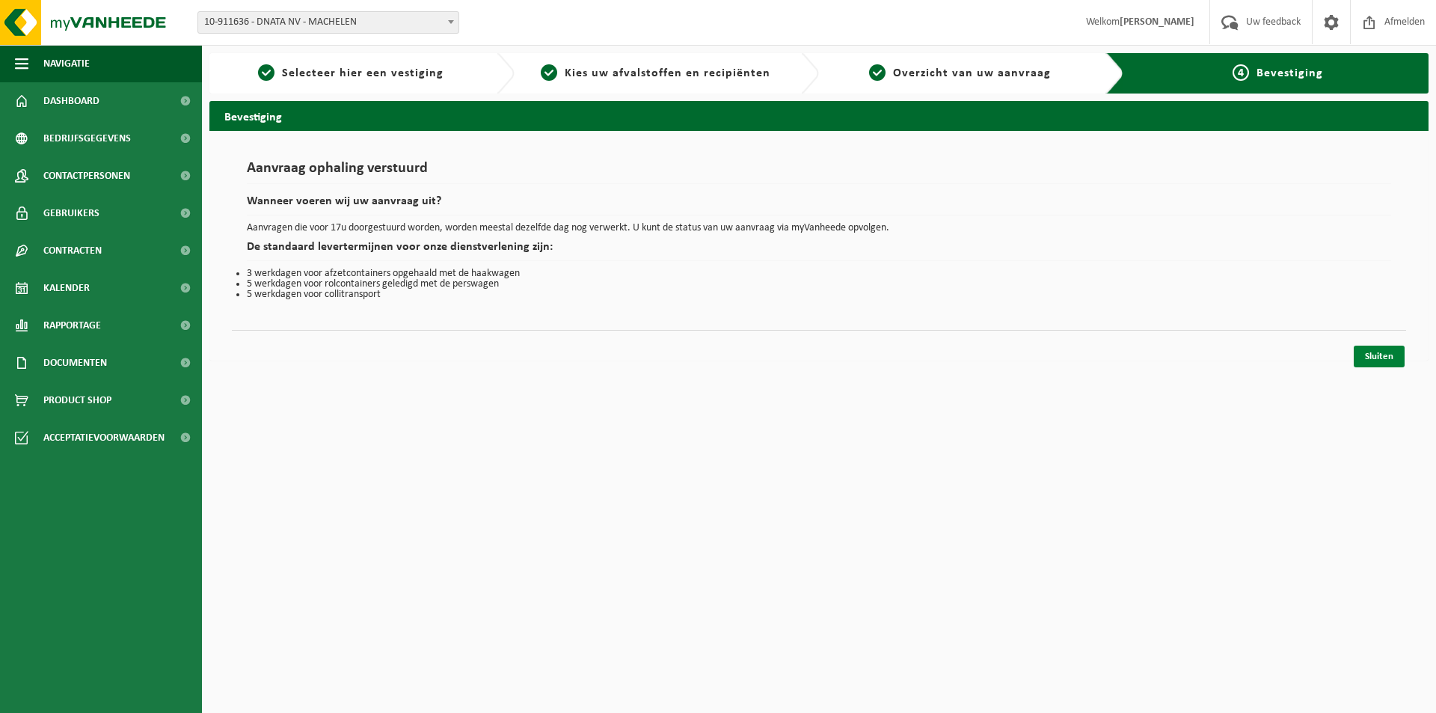
click at [1386, 357] on link "Sluiten" at bounding box center [1378, 356] width 51 height 22
